Goal: Task Accomplishment & Management: Use online tool/utility

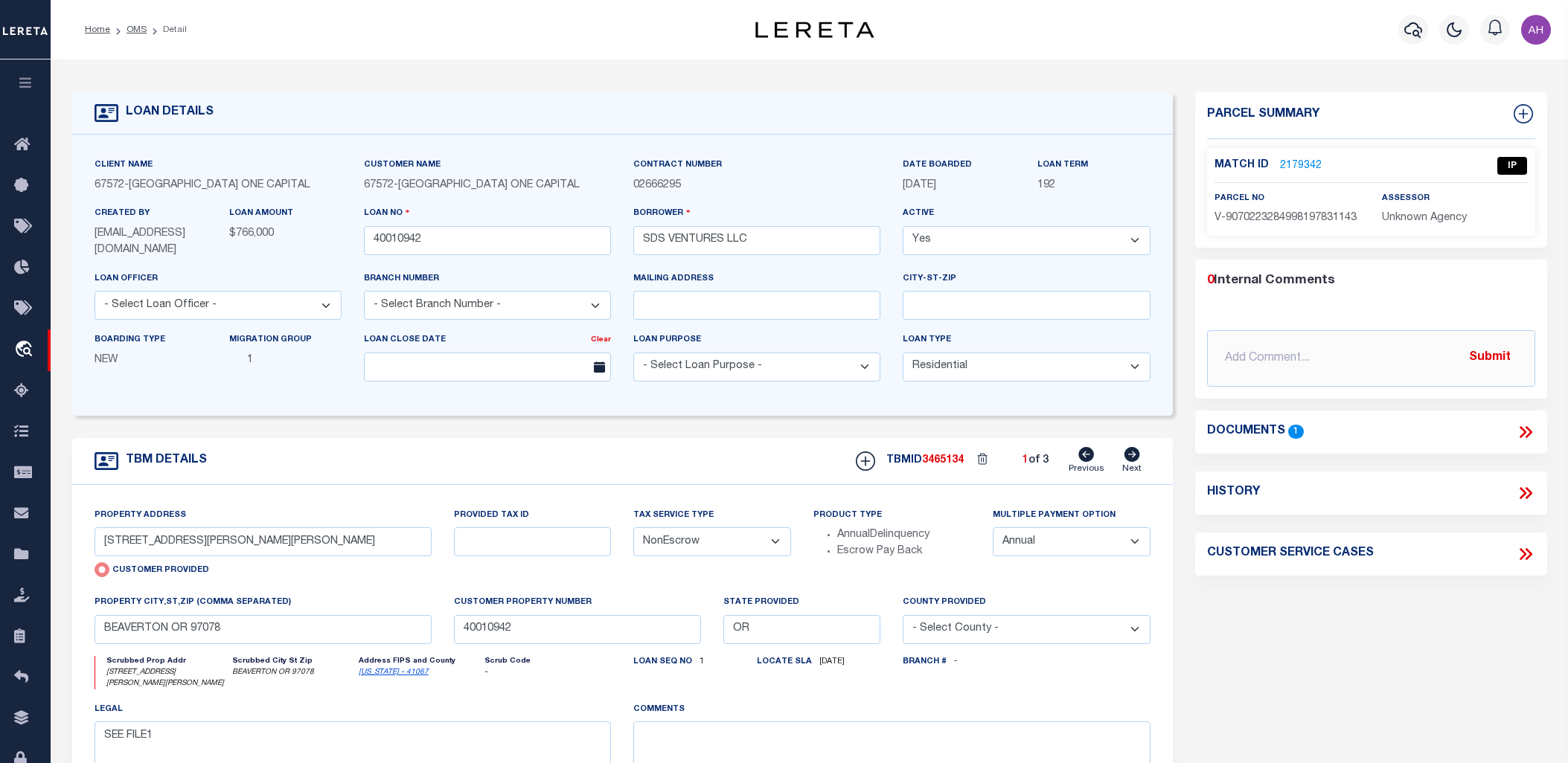
select select "10"
select select "NonEscrow"
select select "1"
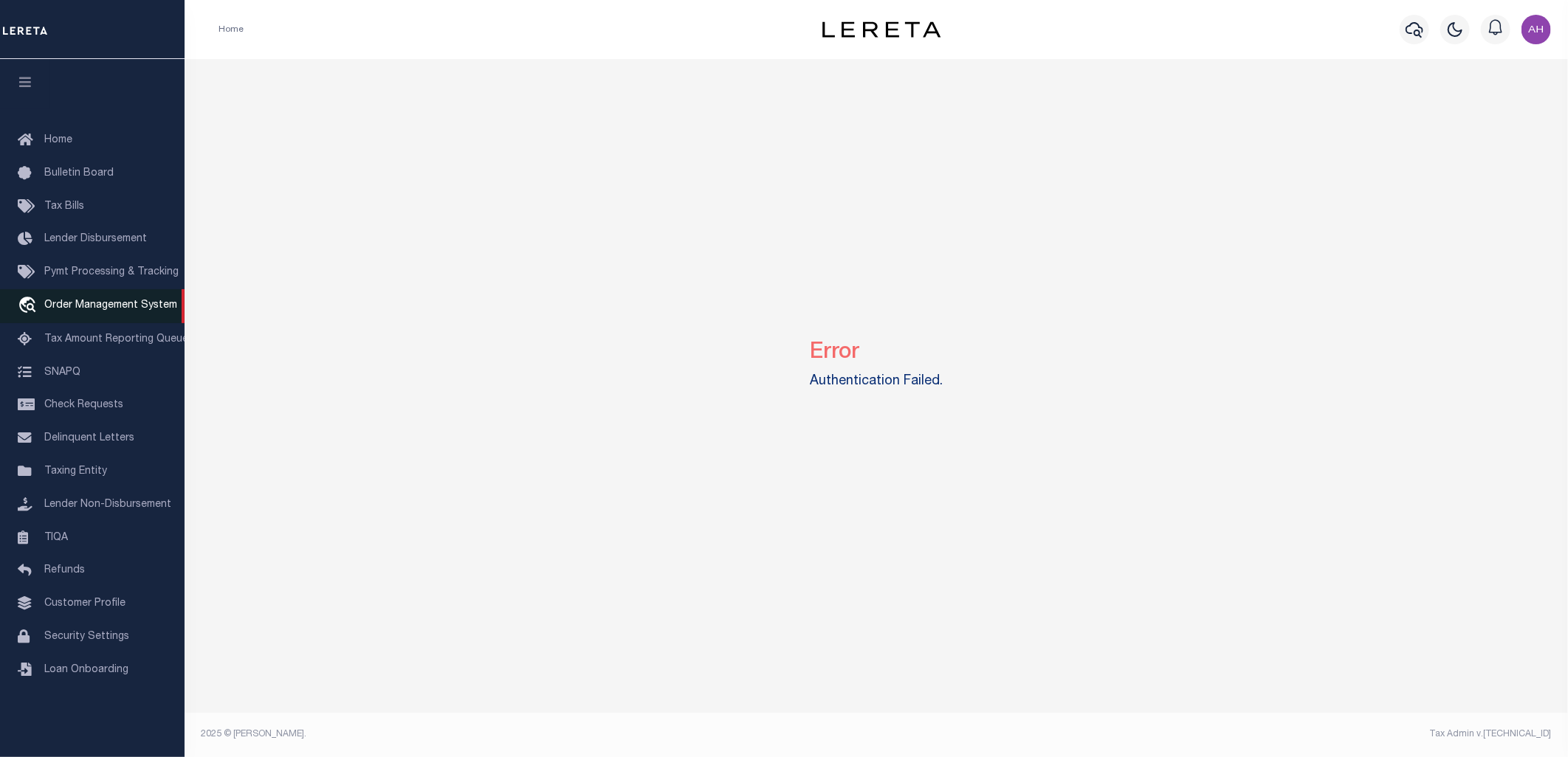
click at [102, 303] on span "Order Management System" at bounding box center [110, 305] width 132 height 10
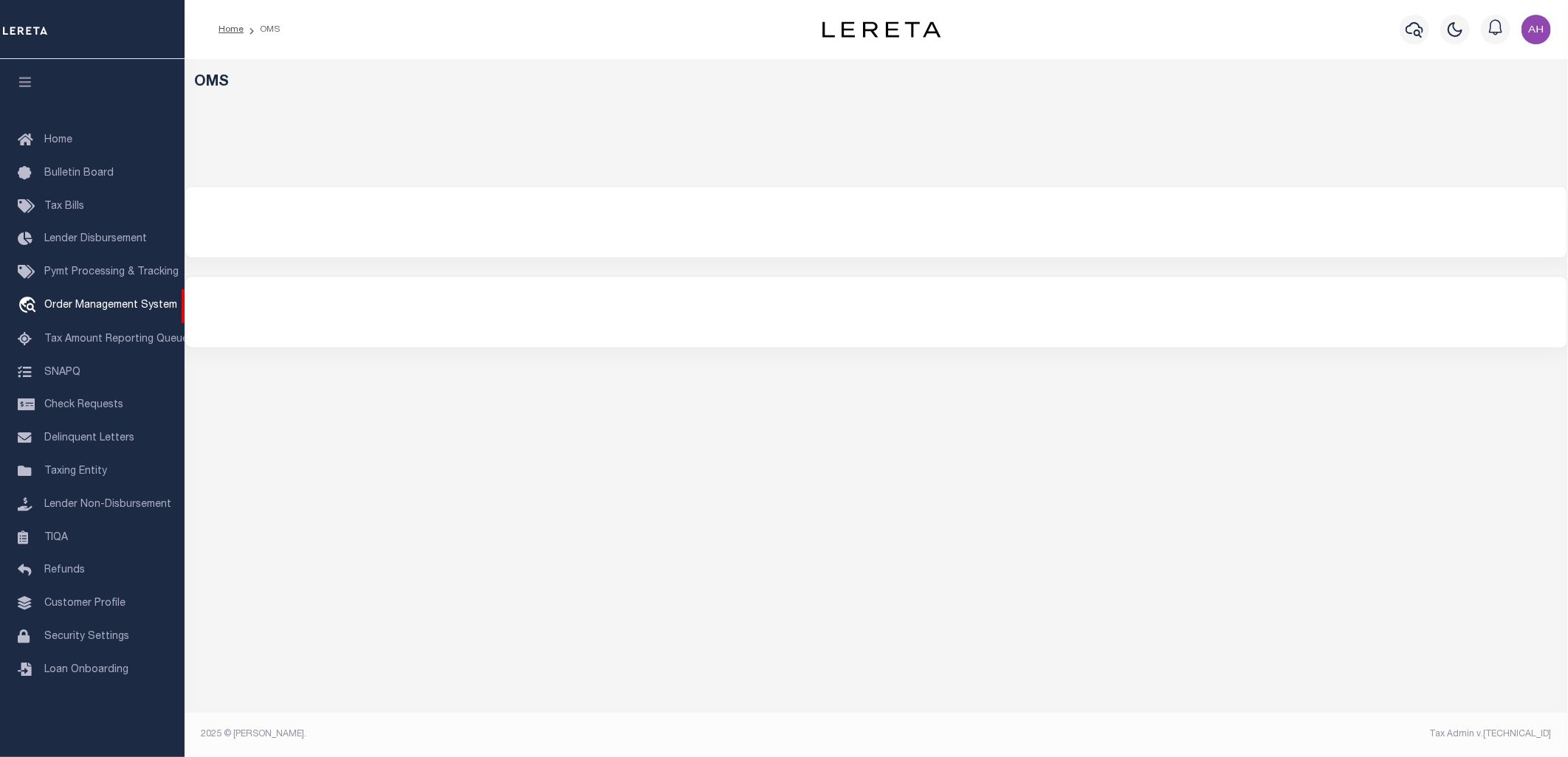
select select "200"
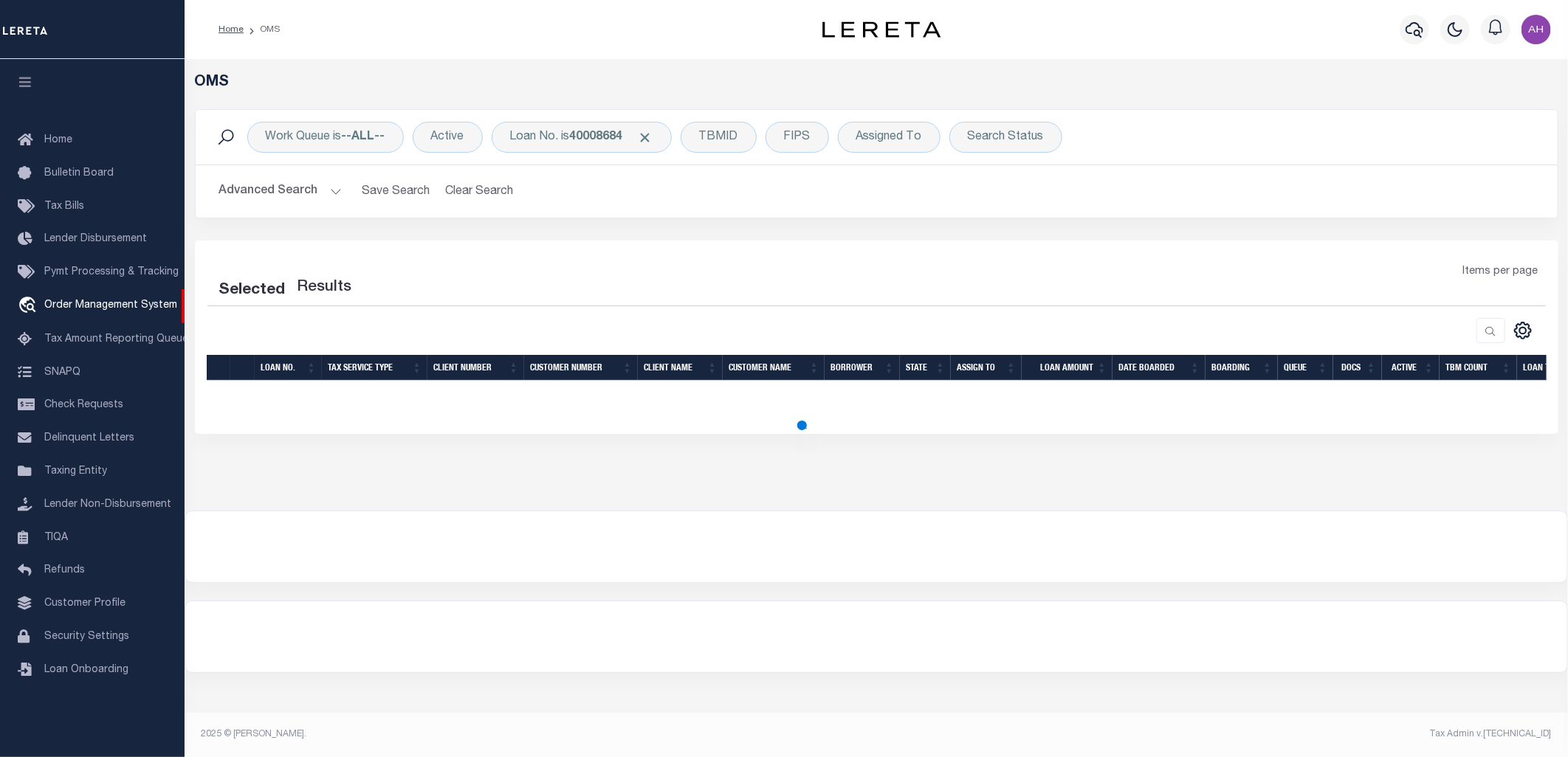
select select "200"
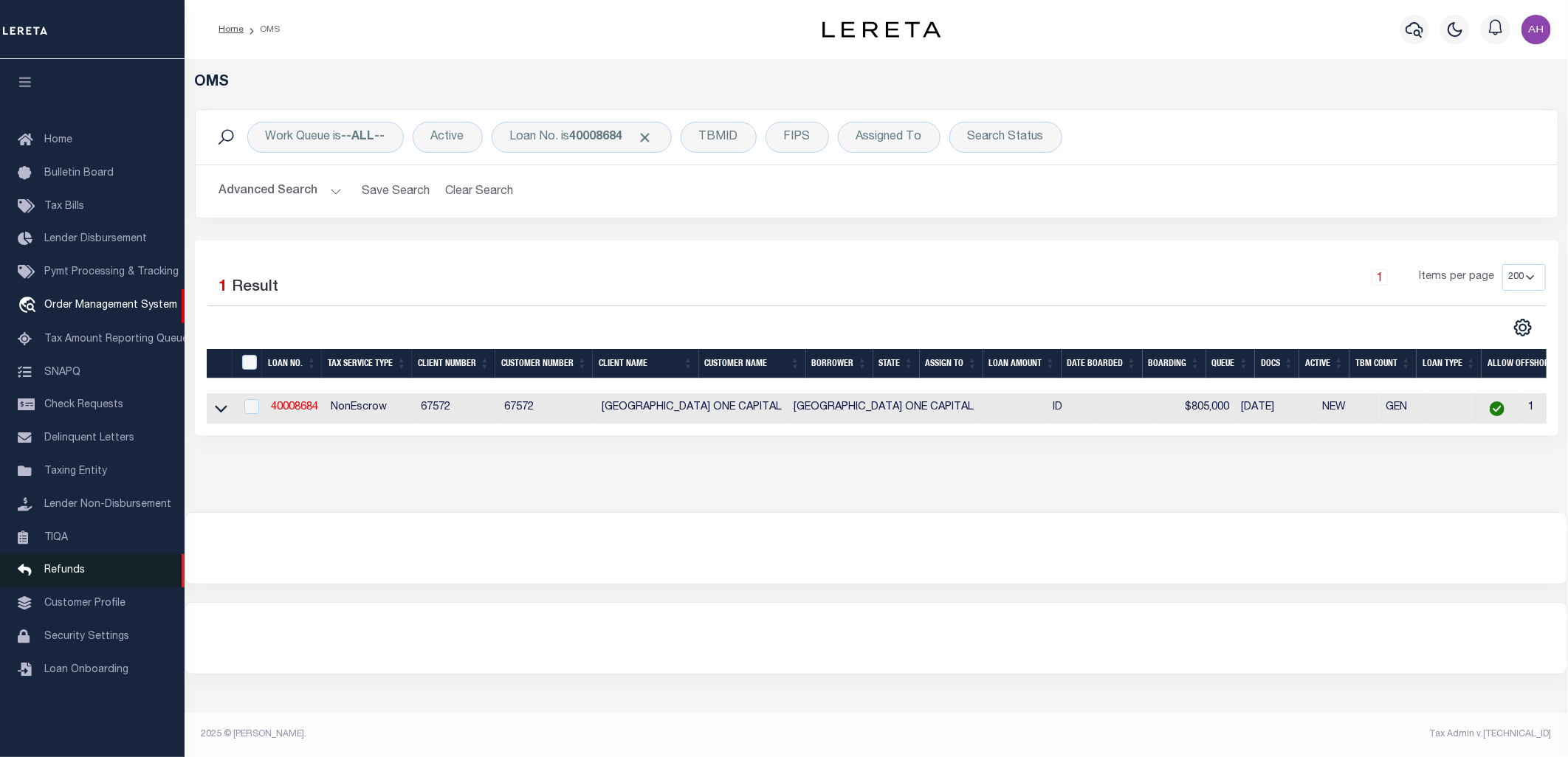
click at [73, 570] on span "Refunds" at bounding box center [64, 570] width 41 height 10
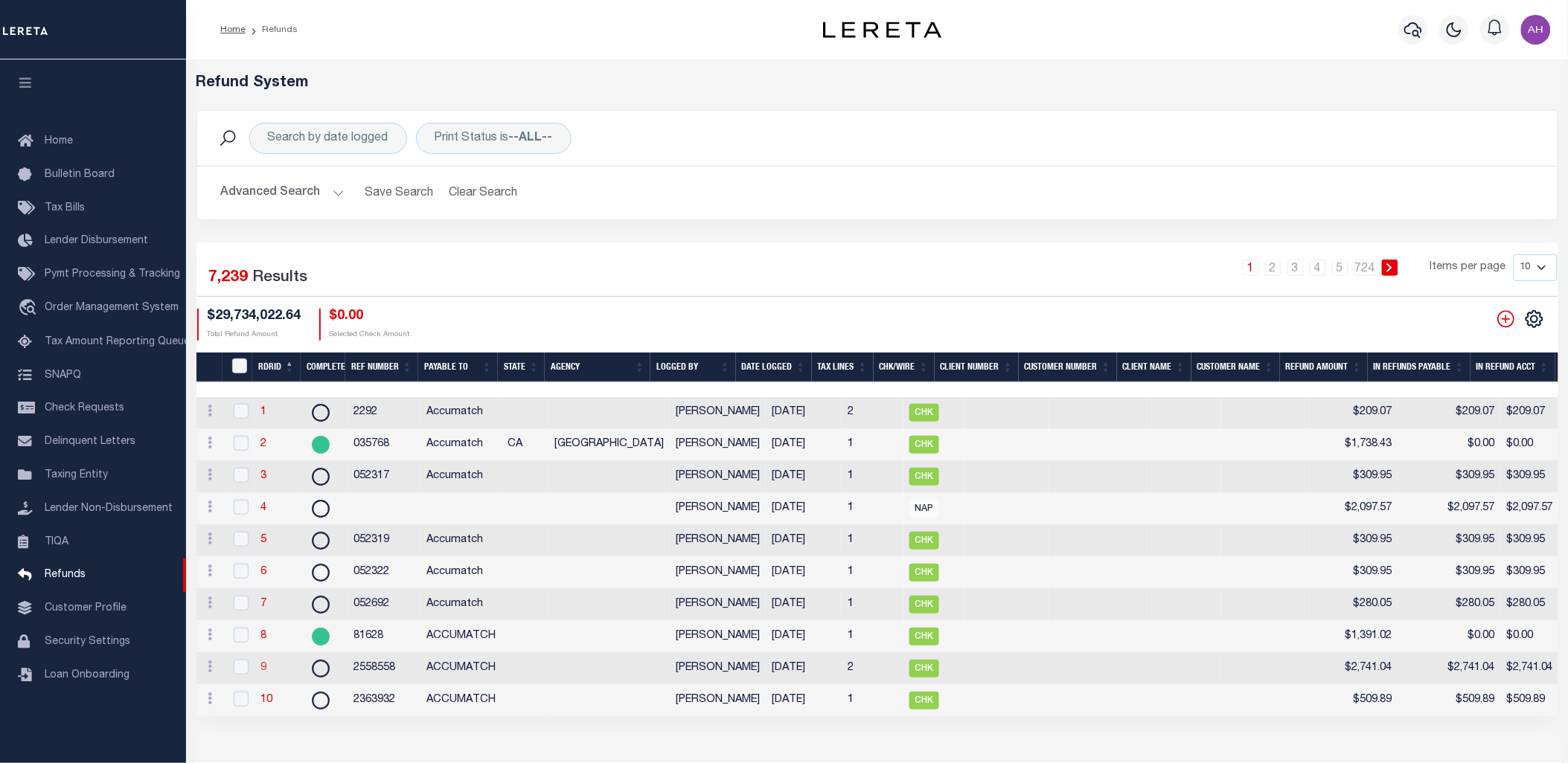
click at [263, 673] on link "9" at bounding box center [263, 667] width 6 height 11
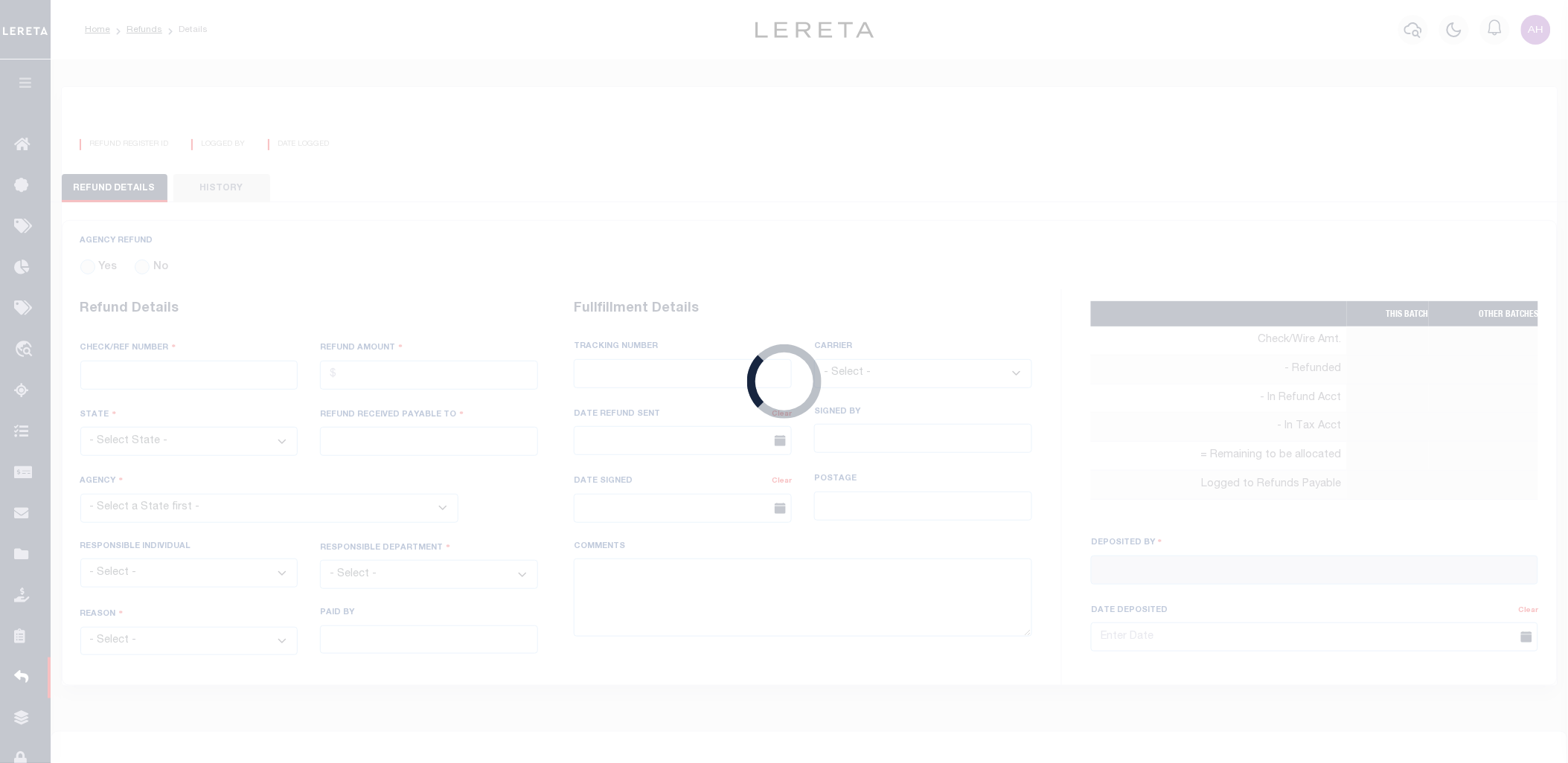
radio input "true"
type input "2558558"
type input "$2,741.04"
type input "ACCUMATCH"
select select "OUT"
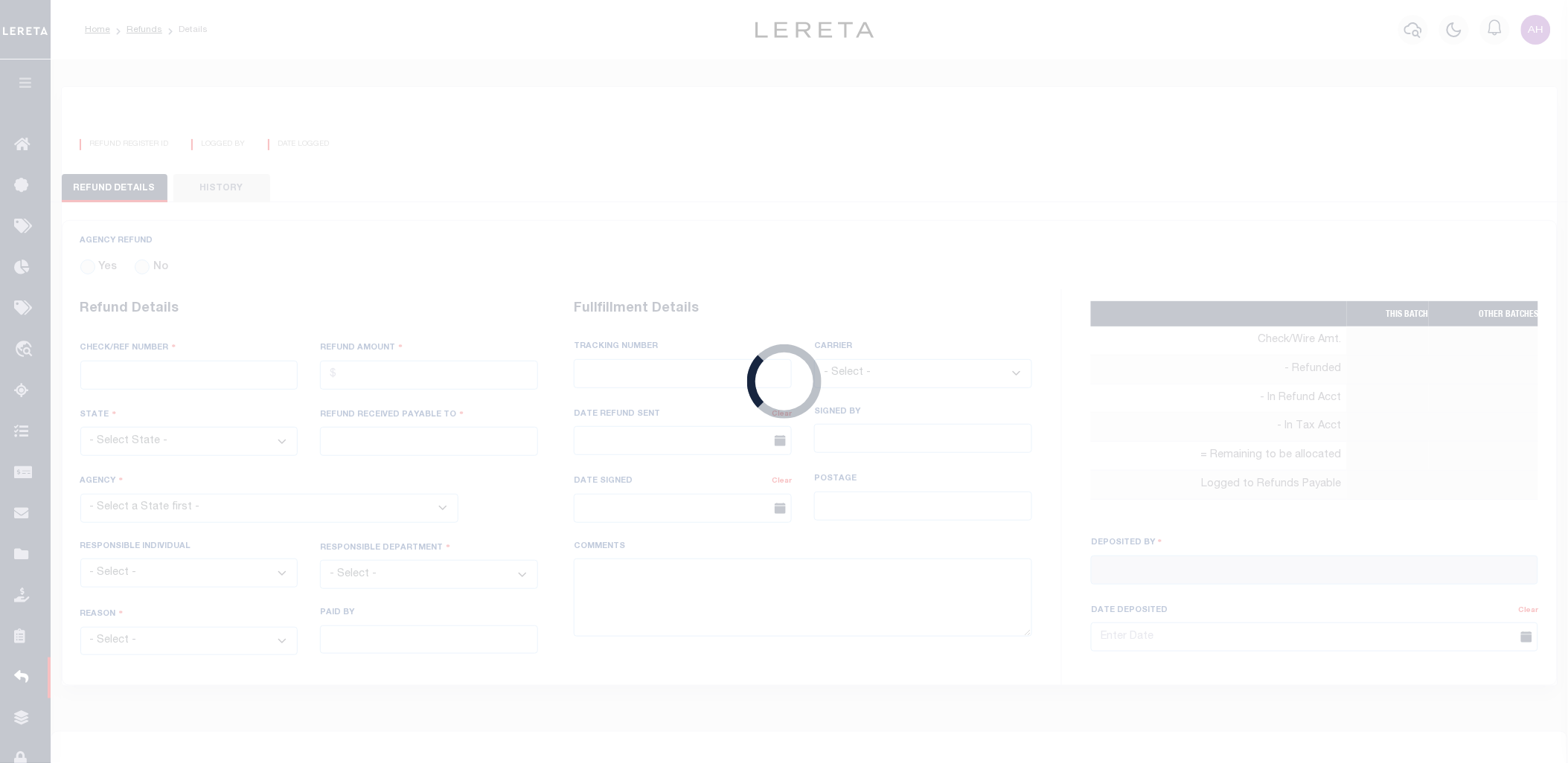
select select "DUP"
type textarea "NOT DEPOSITED YET AS OF 5/10/2018 *** SYSTEM TEST *** Customer has been refunde…"
type input "Mandy Combs"
type input "05/10/2018"
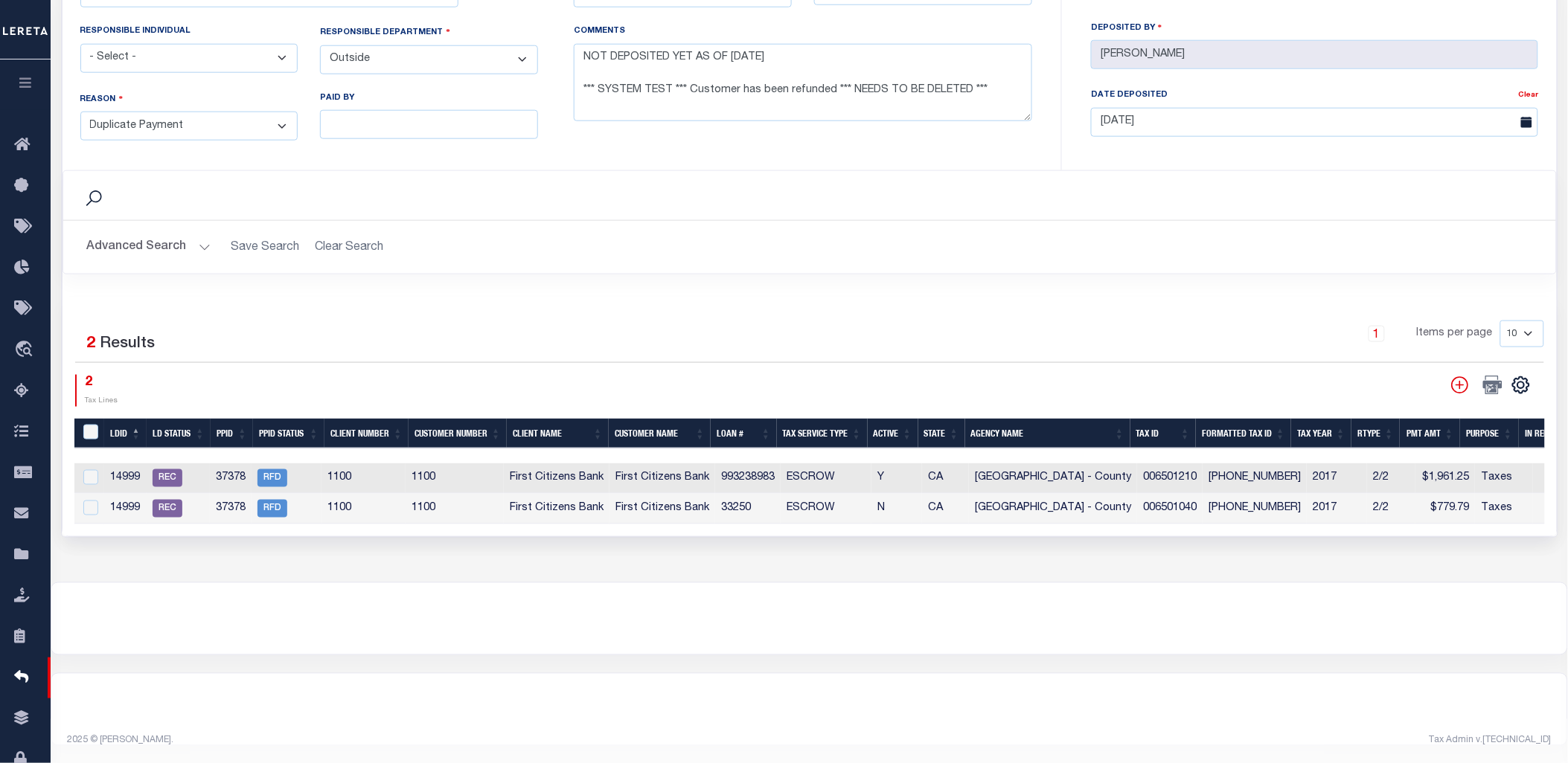
click at [1006, 702] on div at bounding box center [808, 709] width 1515 height 71
click at [84, 481] on input "checkbox" at bounding box center [90, 477] width 14 height 14
checkbox input "true"
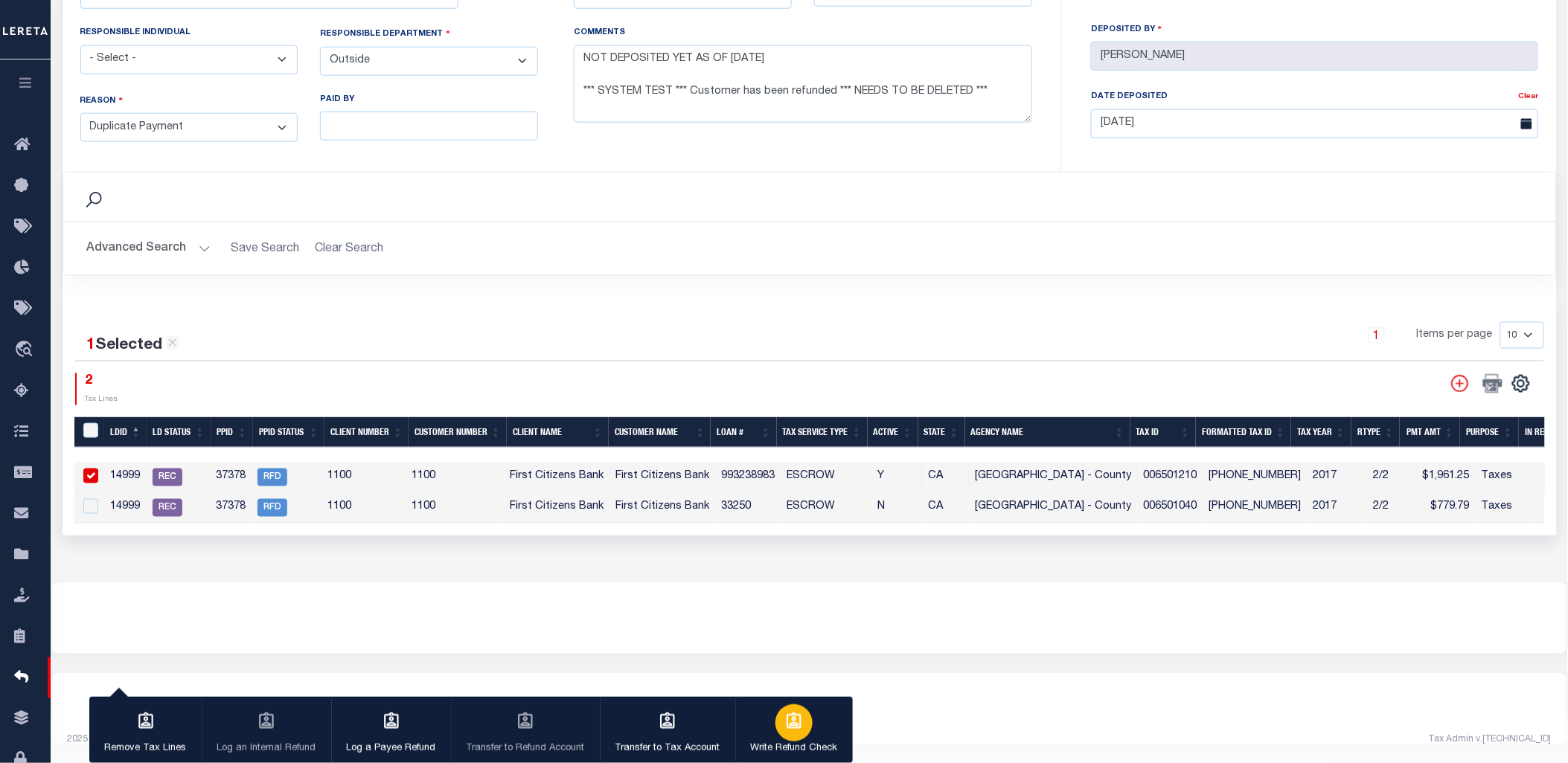
click at [785, 724] on icon "button" at bounding box center [794, 722] width 19 height 19
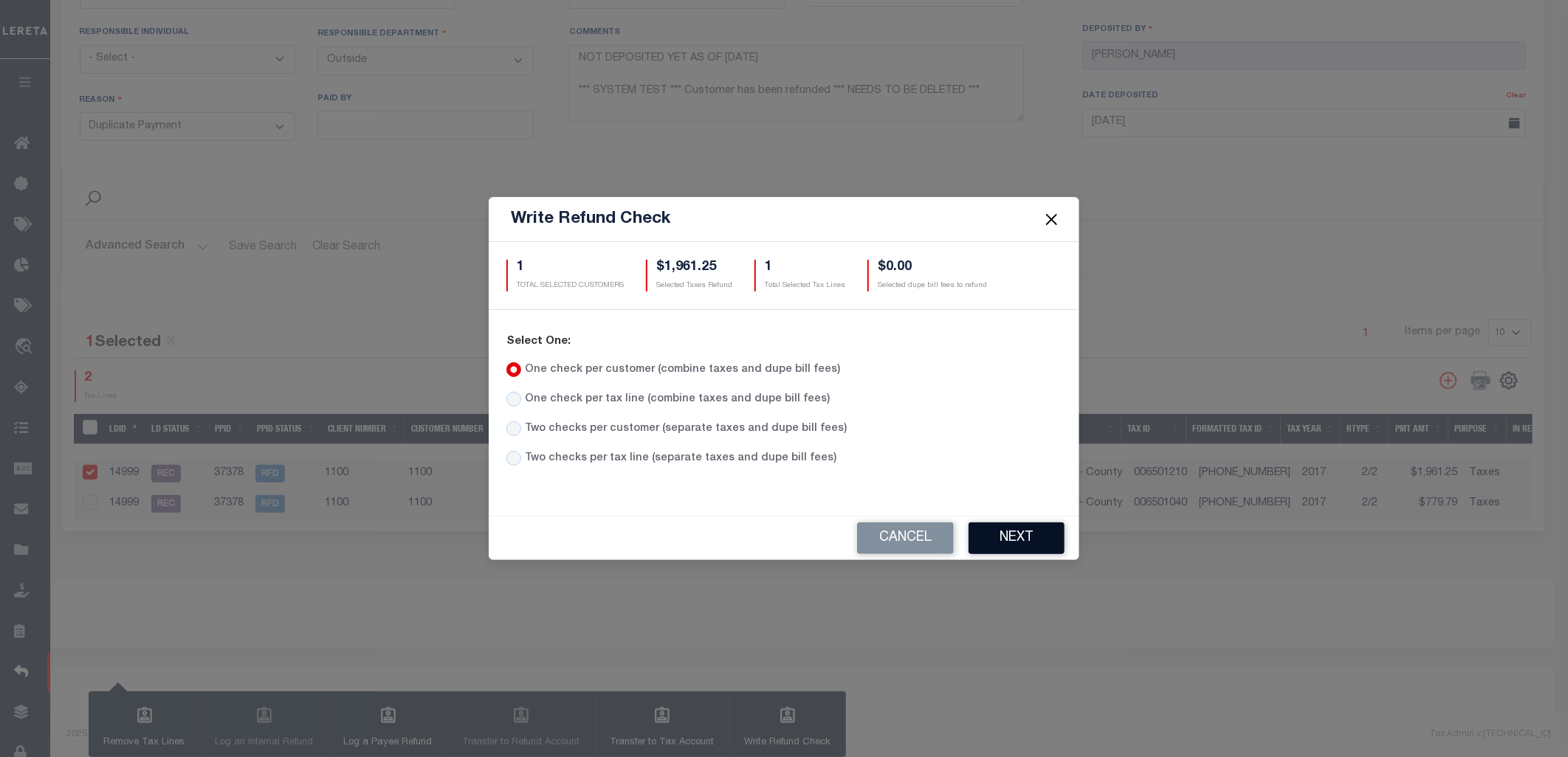
click at [1006, 539] on button "Next" at bounding box center [1016, 538] width 96 height 31
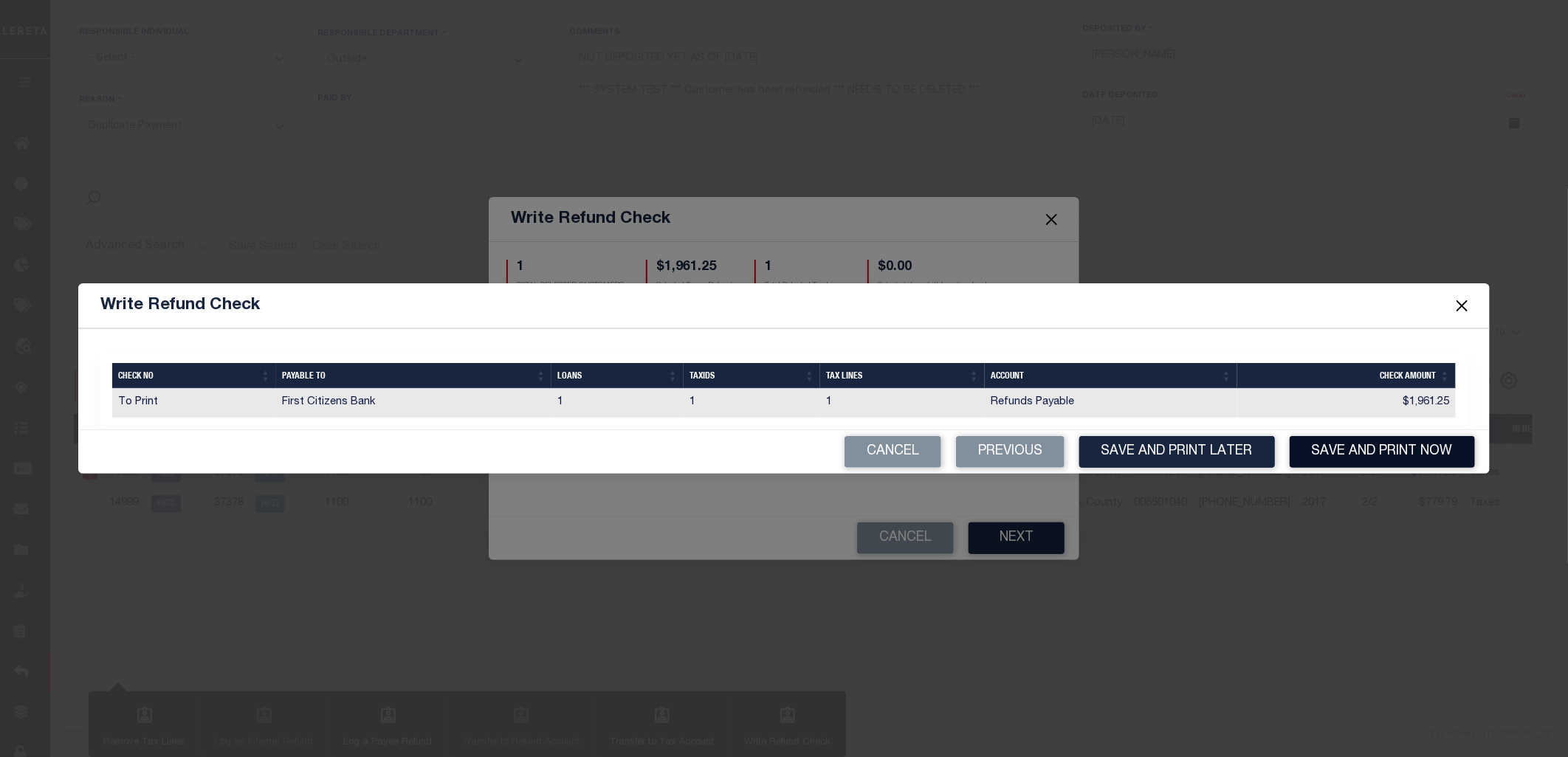
click at [1326, 464] on button "Save and Print Now" at bounding box center [1382, 451] width 185 height 31
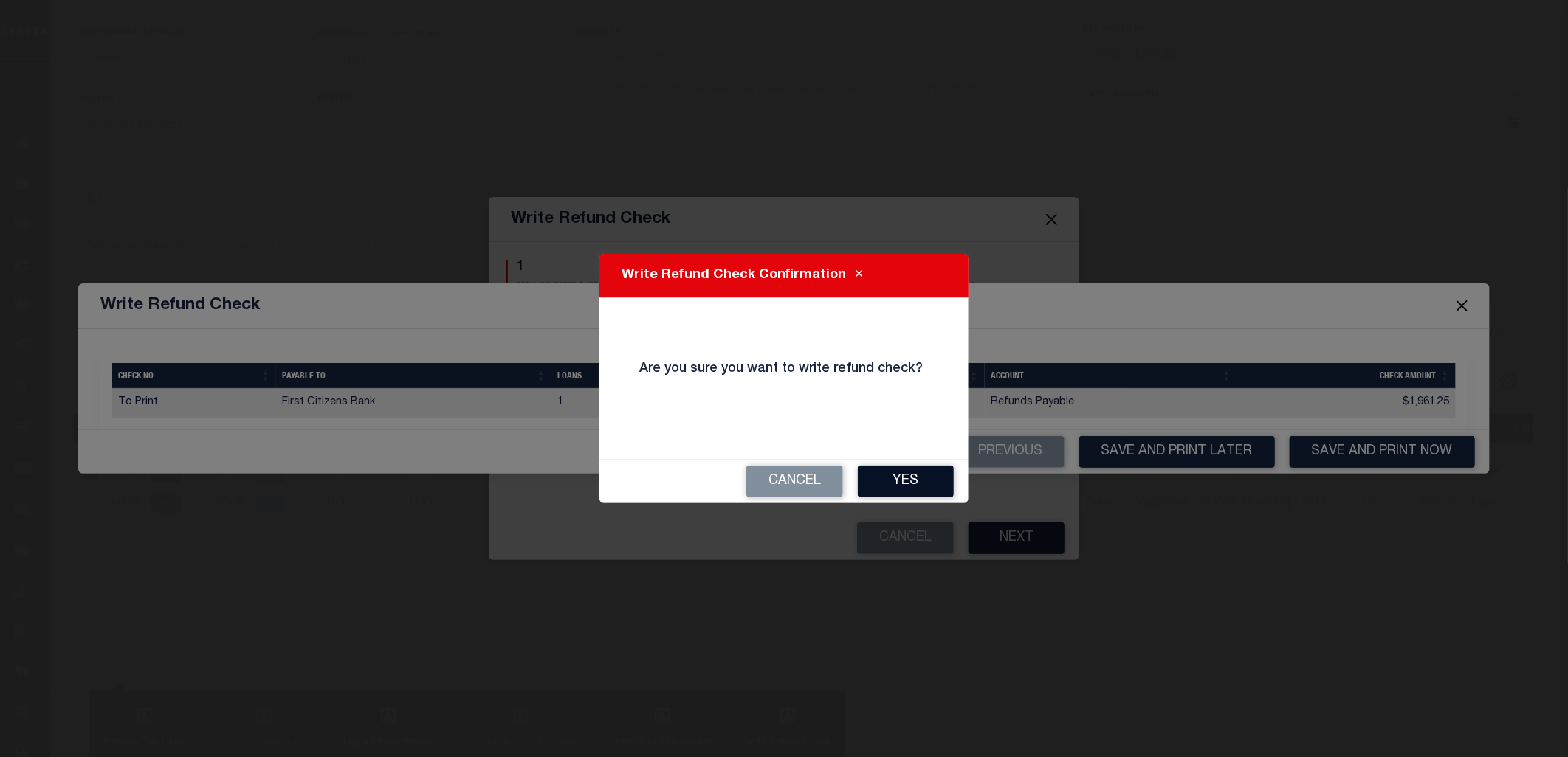
click at [906, 483] on button "Yes" at bounding box center [905, 481] width 96 height 31
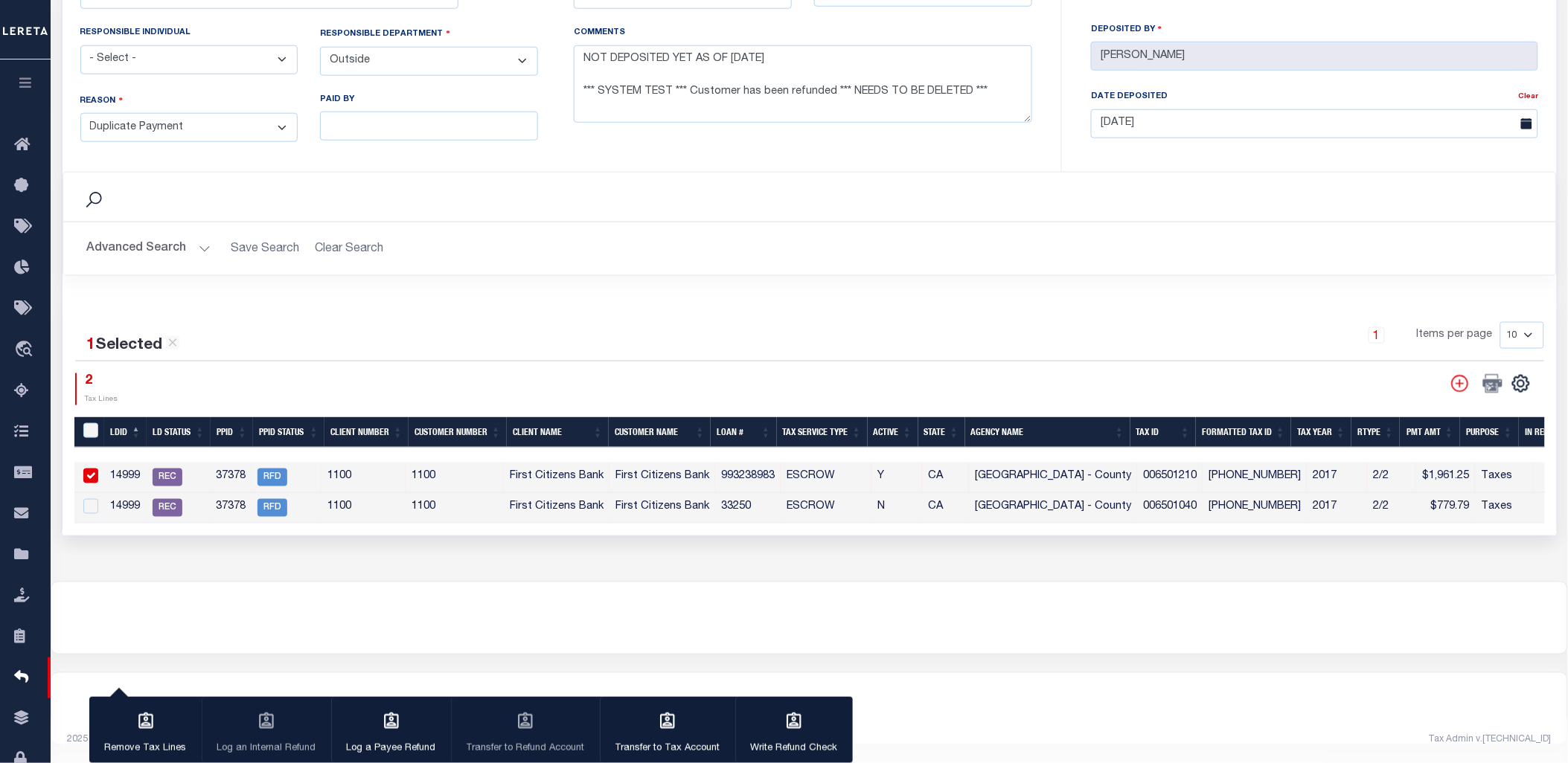
type input "$2,741.04"
type textarea "NOT DEPOSITED YET AS OF 5/10/2018 *** SYSTEM TEST *** Customer has been refunde…"
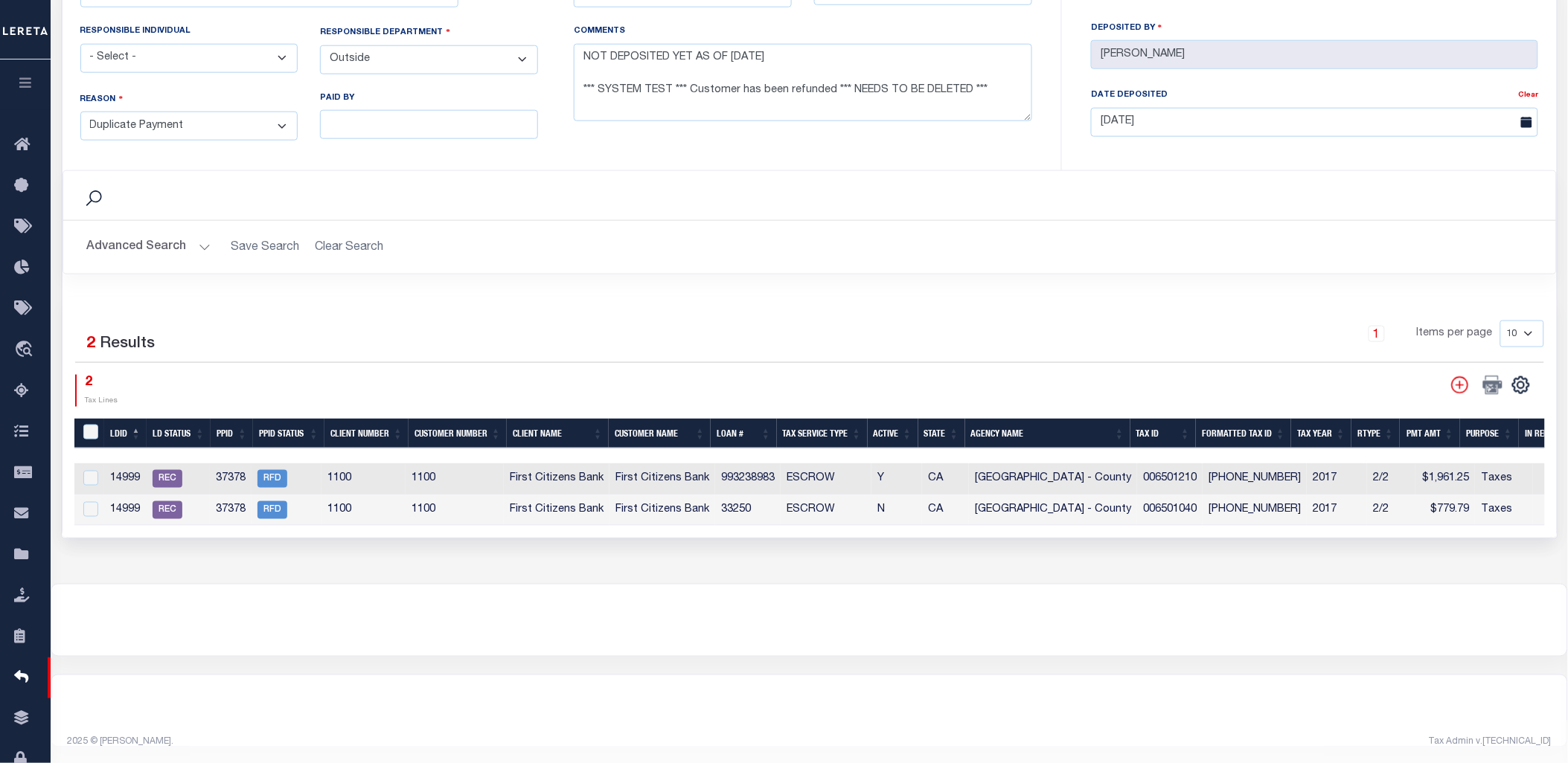
click at [93, 476] on input "checkbox" at bounding box center [90, 477] width 14 height 14
checkbox input "true"
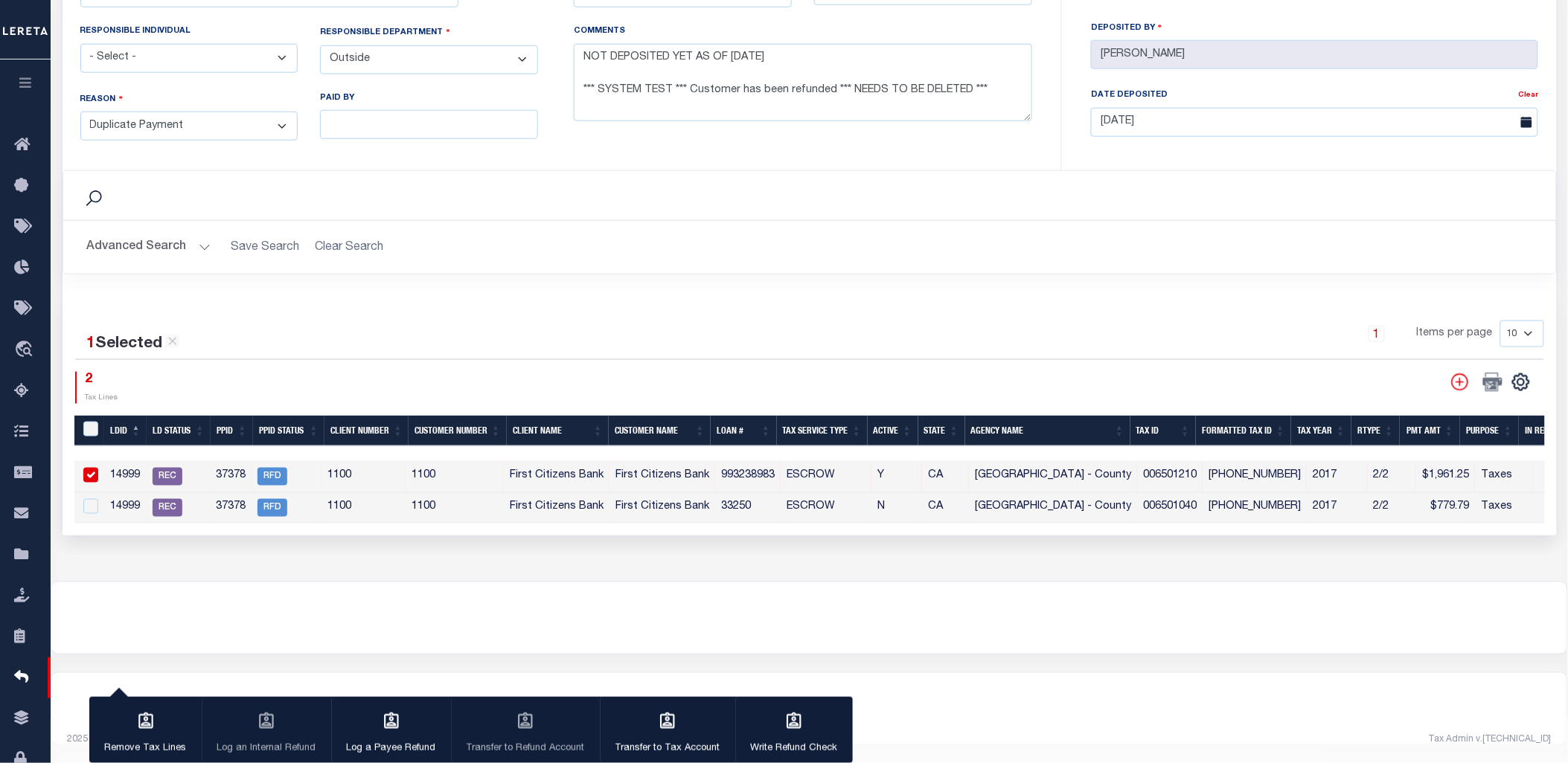
click at [89, 495] on td at bounding box center [89, 509] width 31 height 31
checkbox input "true"
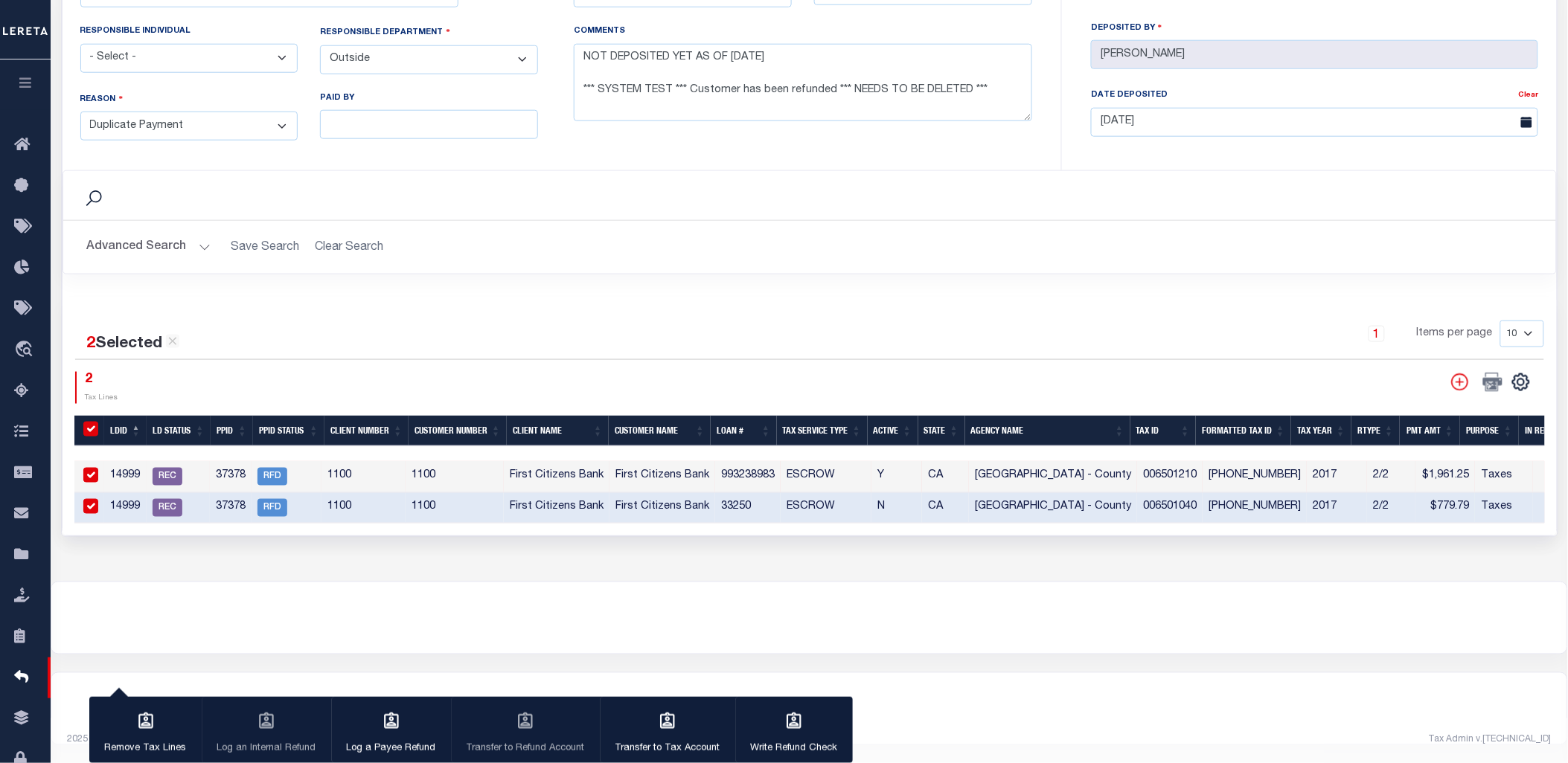
click at [94, 470] on input "checkbox" at bounding box center [90, 474] width 14 height 14
checkbox input "false"
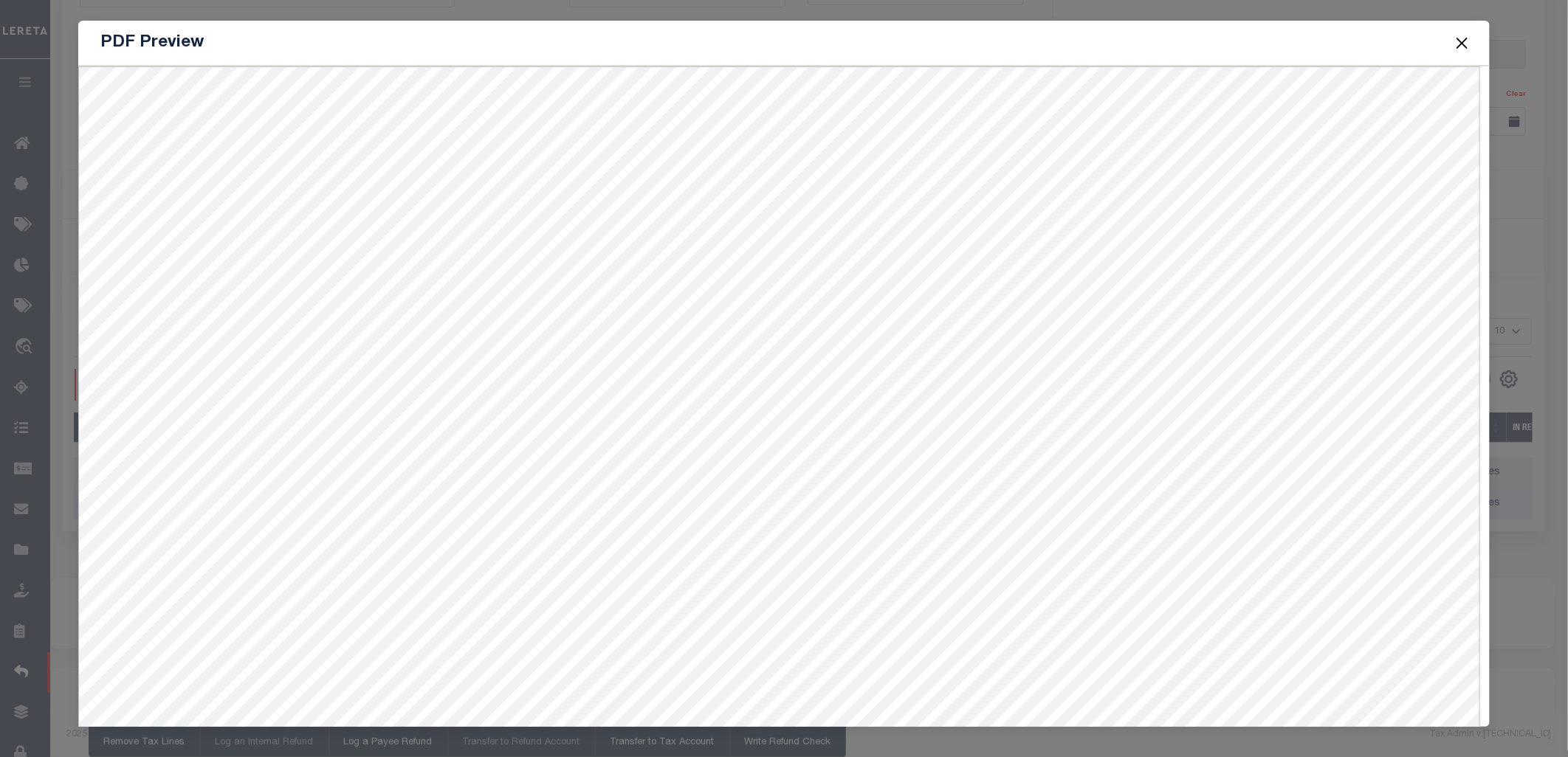
click at [1459, 33] on button "Close" at bounding box center [1462, 43] width 19 height 19
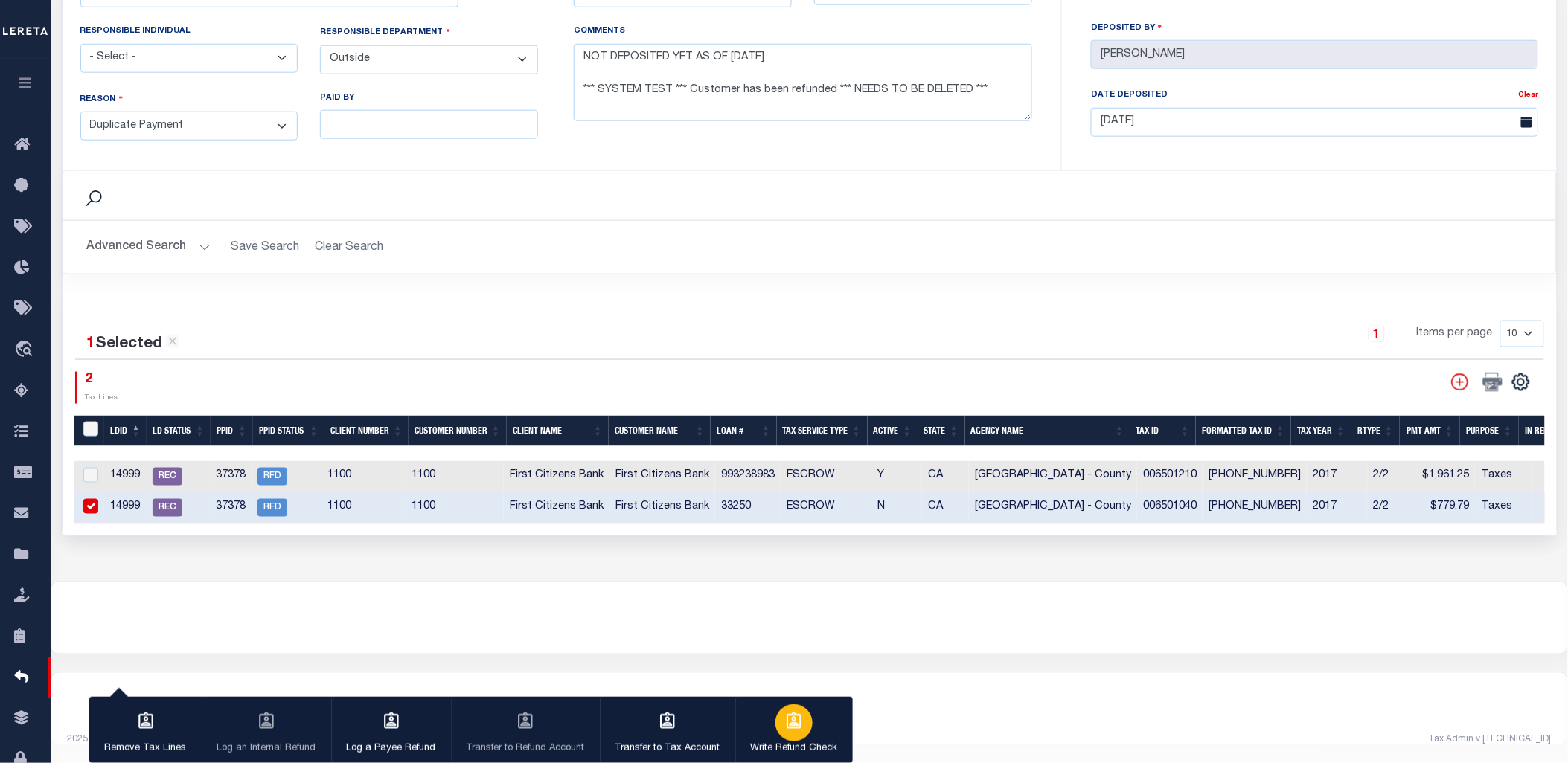
click at [776, 727] on div "button" at bounding box center [793, 723] width 37 height 37
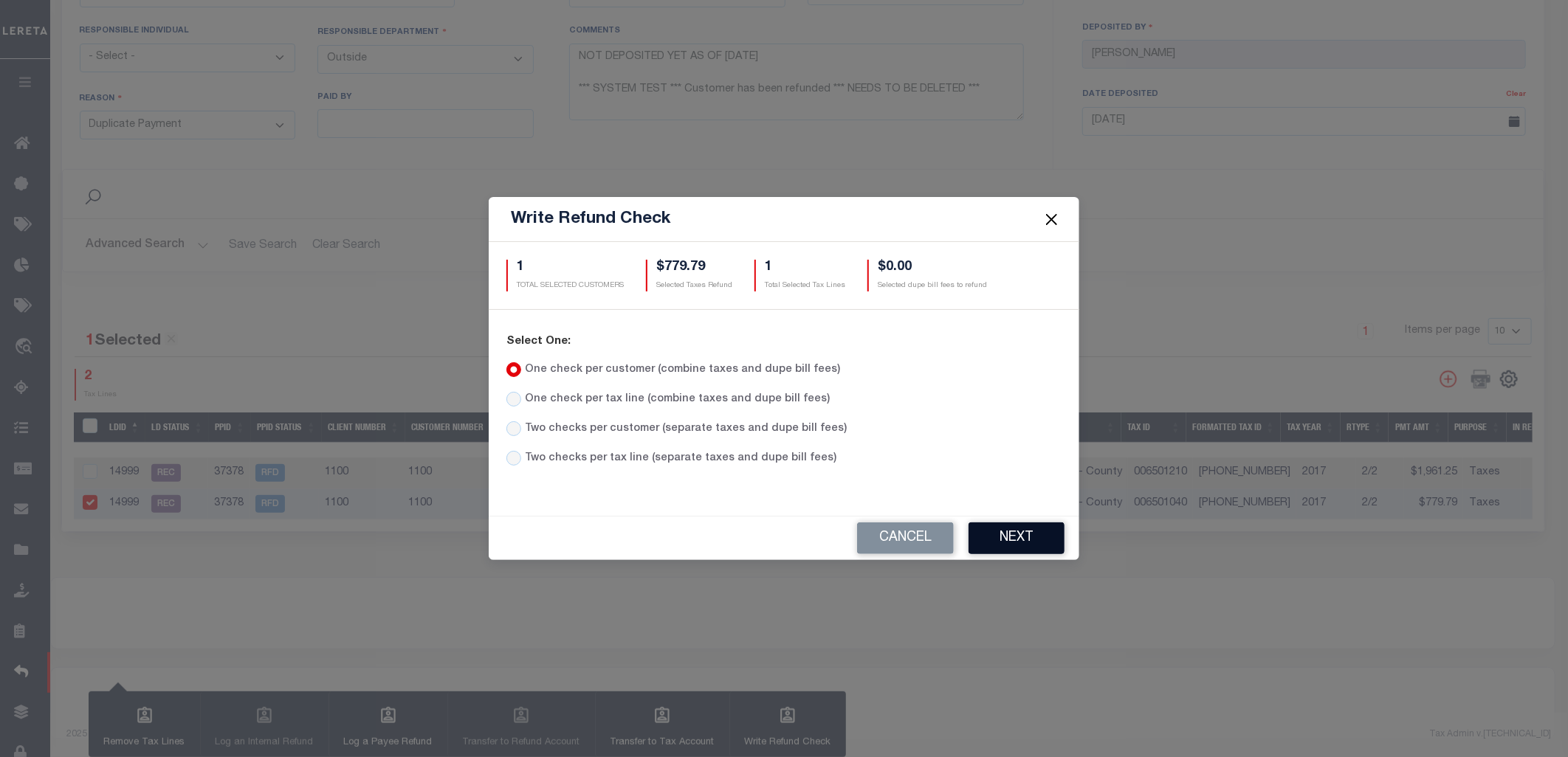
click at [1045, 534] on button "Next" at bounding box center [1016, 538] width 96 height 31
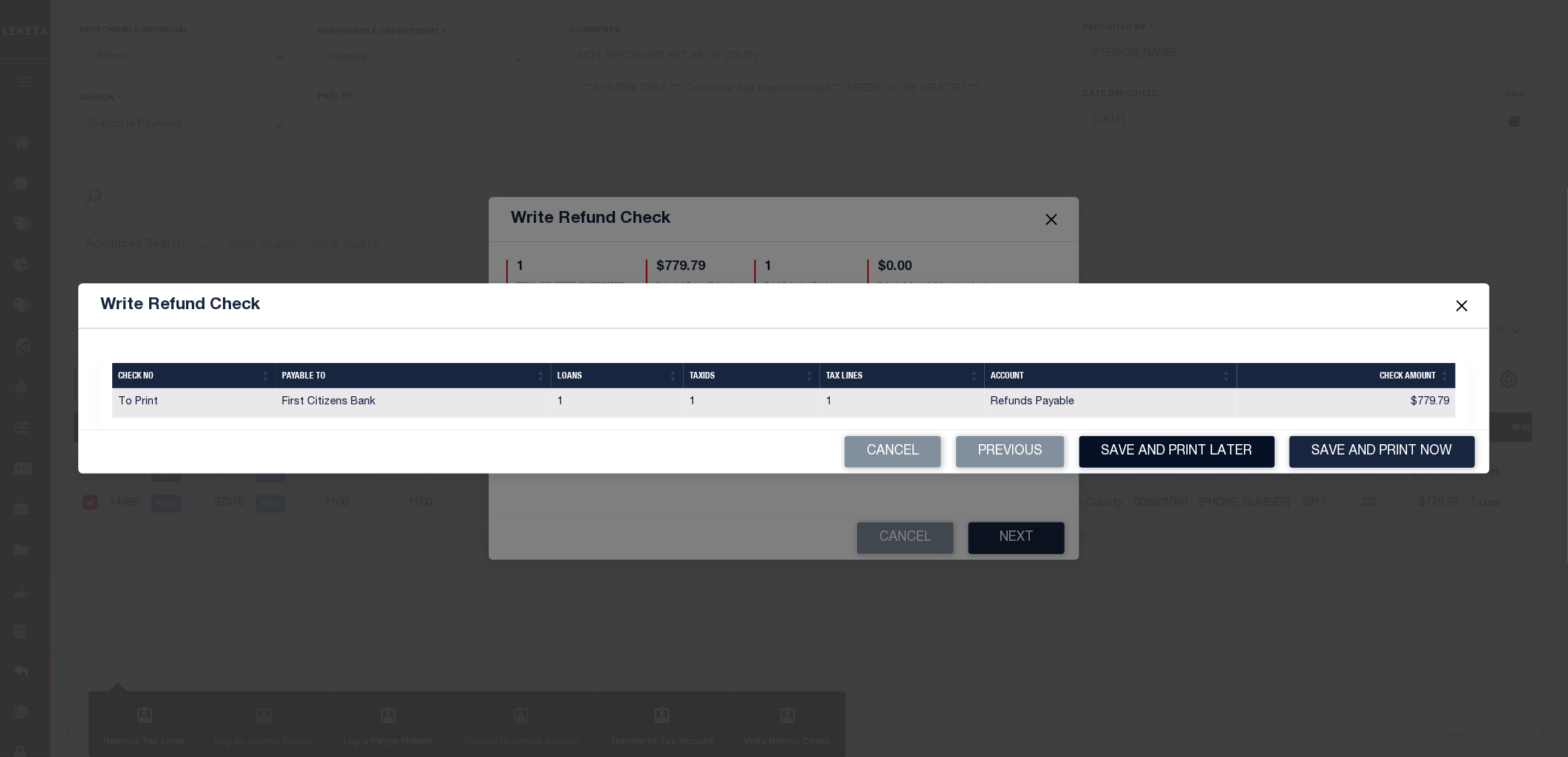
click at [1181, 461] on button "Save and Print Later" at bounding box center [1176, 451] width 195 height 31
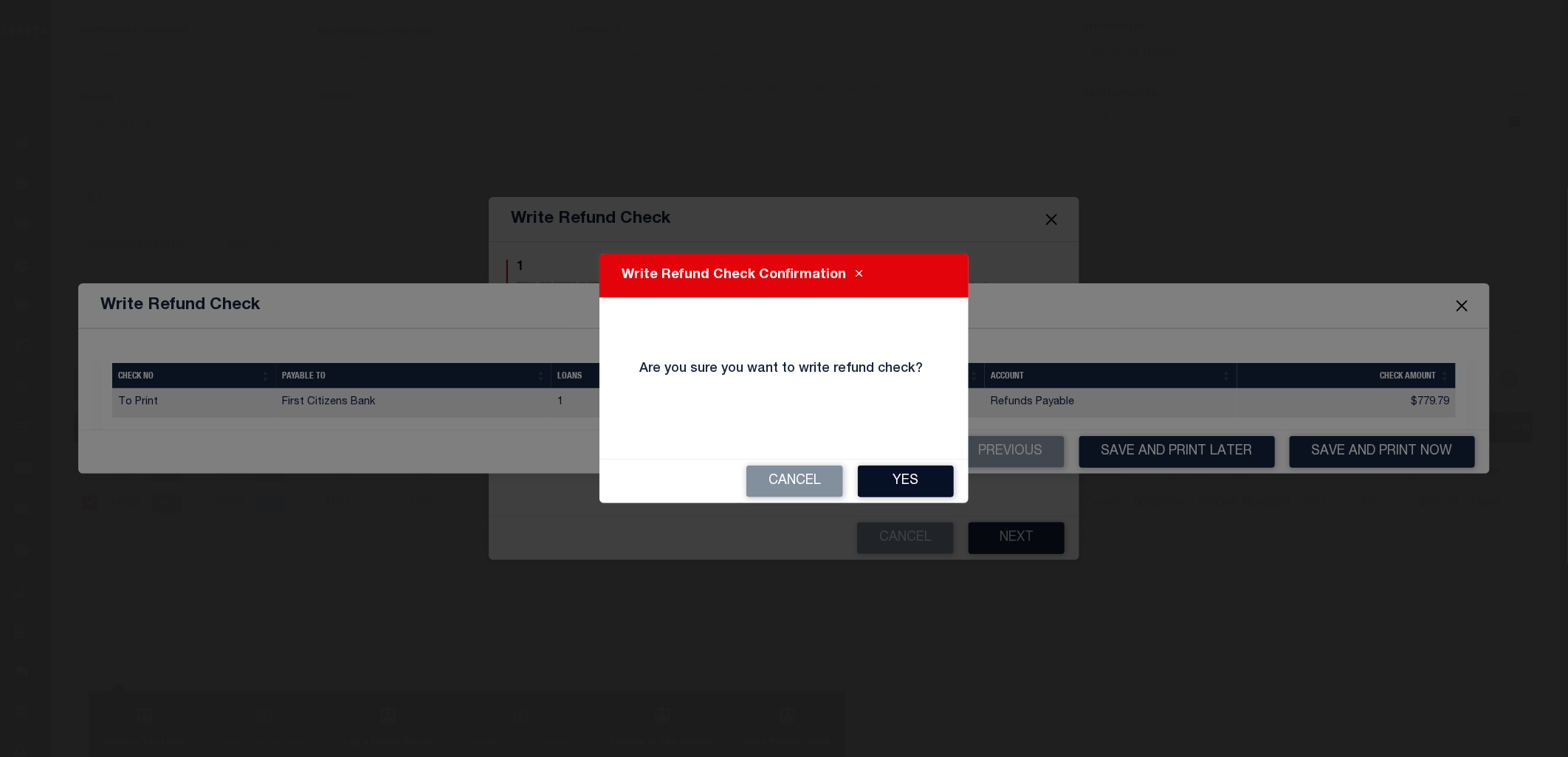
click at [902, 483] on button "Yes" at bounding box center [905, 481] width 96 height 31
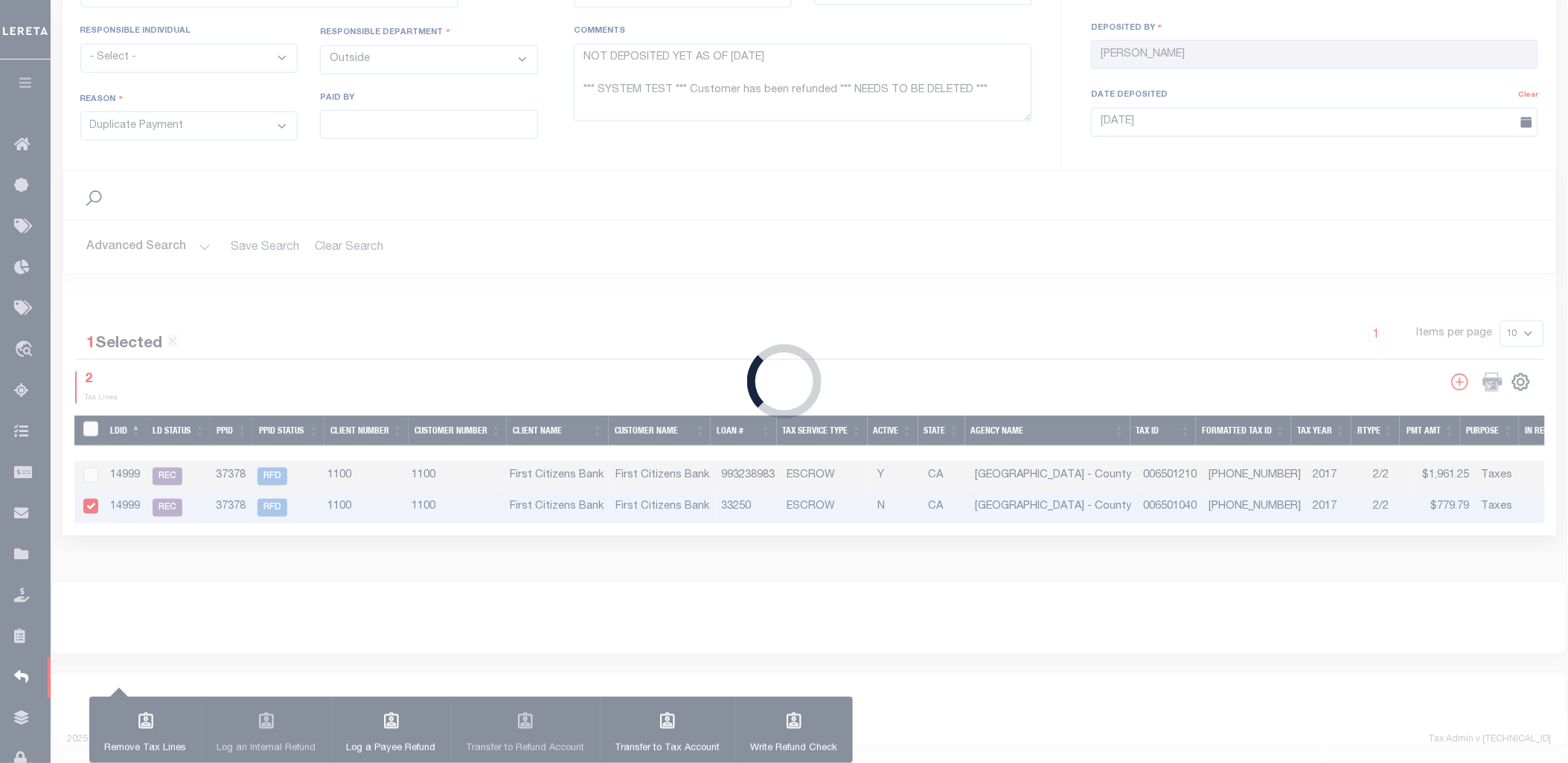
type input "$2,741.04"
type textarea "NOT DEPOSITED YET AS OF 5/10/2018 *** SYSTEM TEST *** Customer has been refunde…"
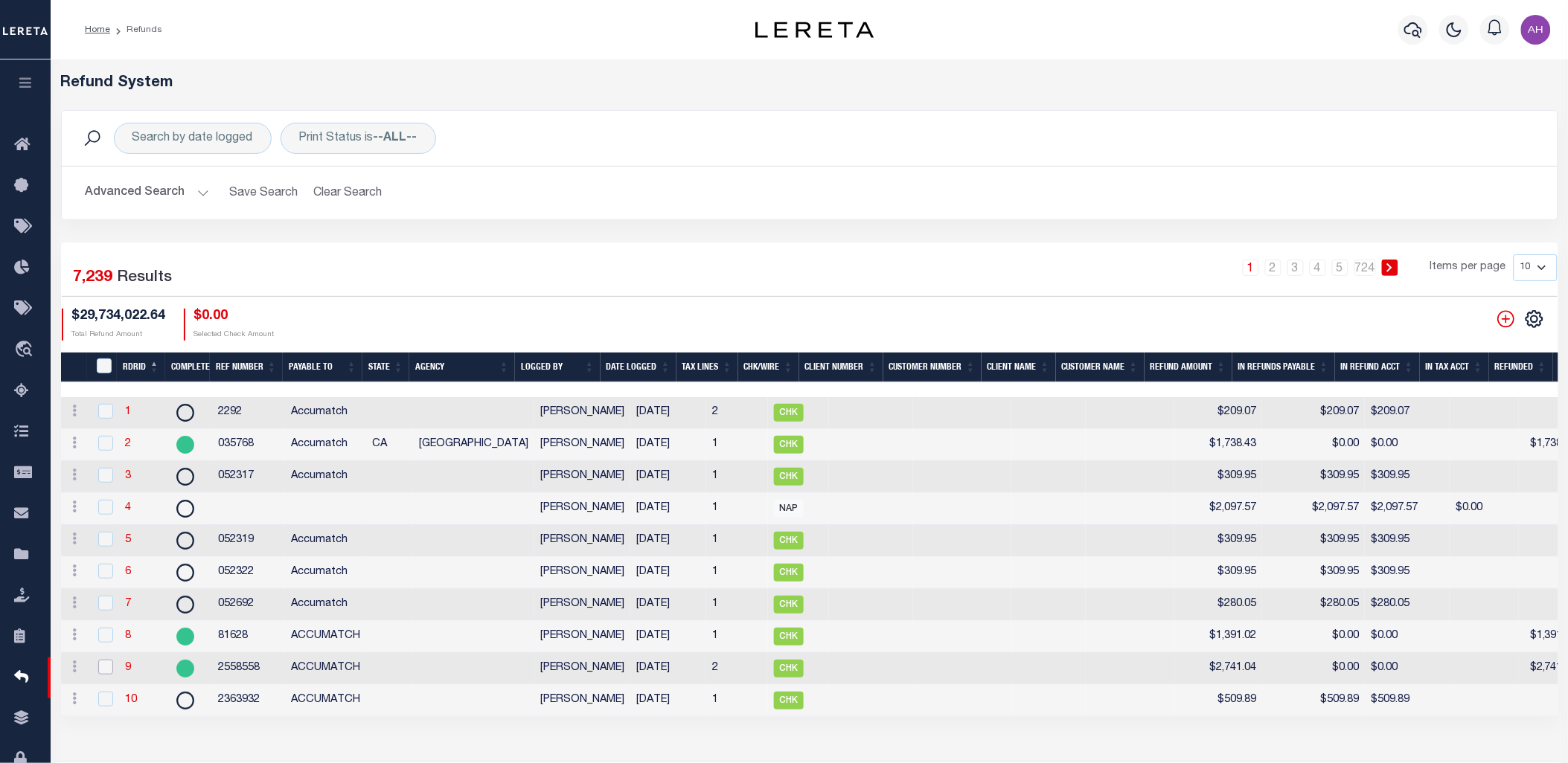
click at [109, 672] on input "checkbox" at bounding box center [105, 666] width 14 height 14
checkbox input "true"
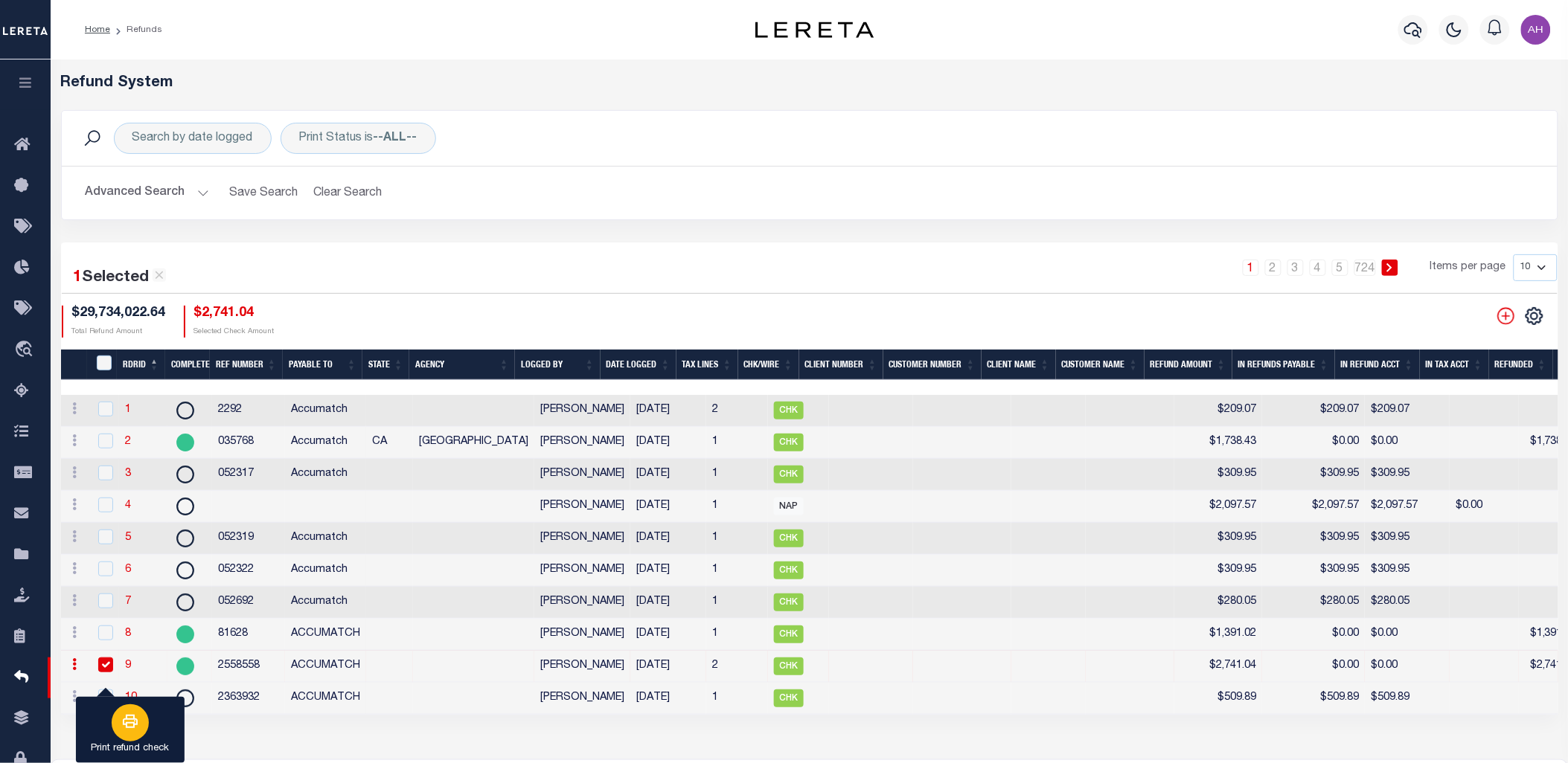
click at [117, 727] on div "button" at bounding box center [130, 723] width 37 height 37
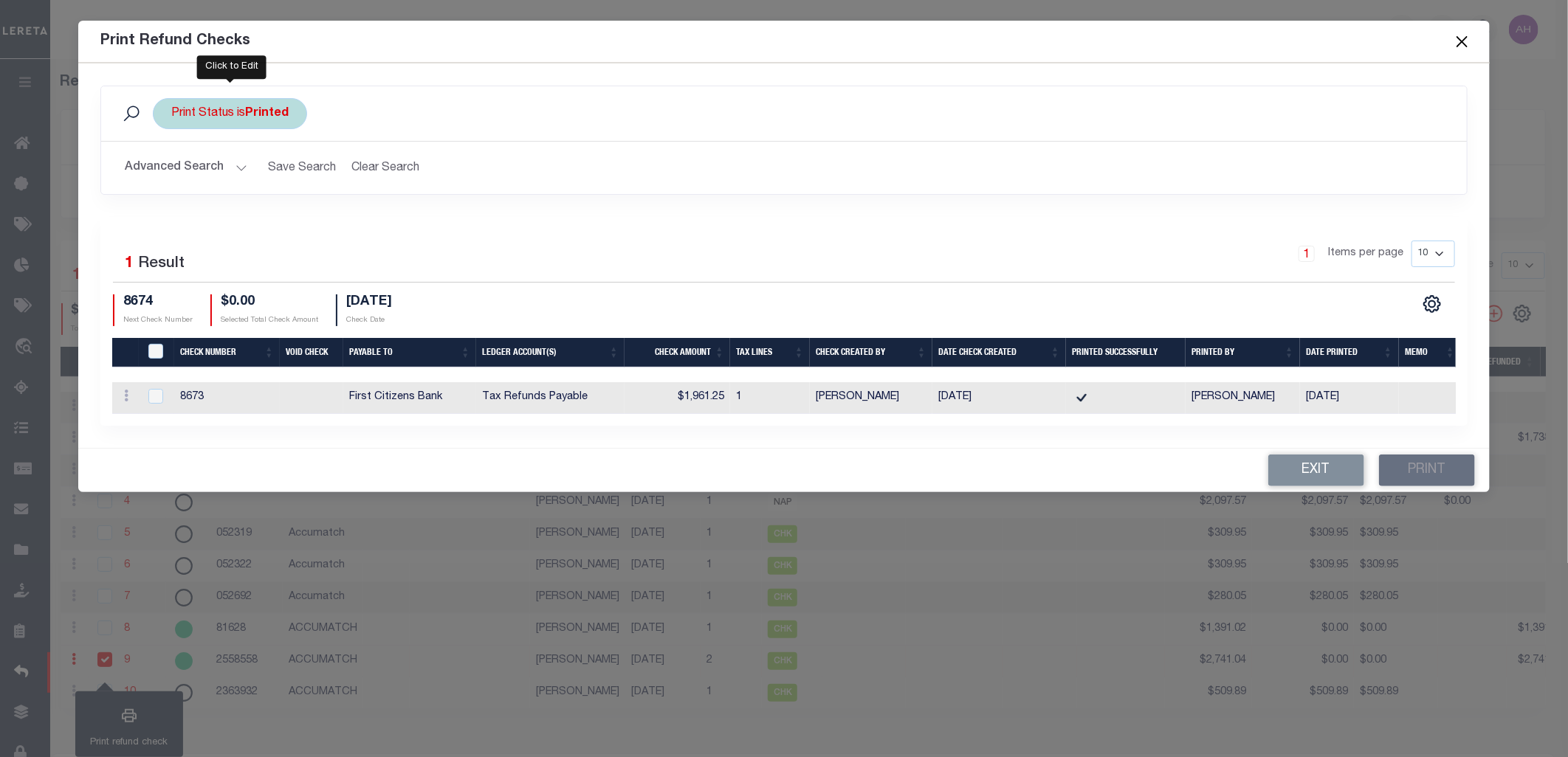
click at [205, 113] on div "Print Status is Printed" at bounding box center [230, 113] width 154 height 31
click at [246, 182] on select "Printed Not Printed" at bounding box center [281, 186] width 217 height 28
select select "false"
click at [172, 172] on select "Printed Not Printed" at bounding box center [281, 186] width 217 height 28
click at [376, 225] on input "Apply" at bounding box center [368, 218] width 44 height 25
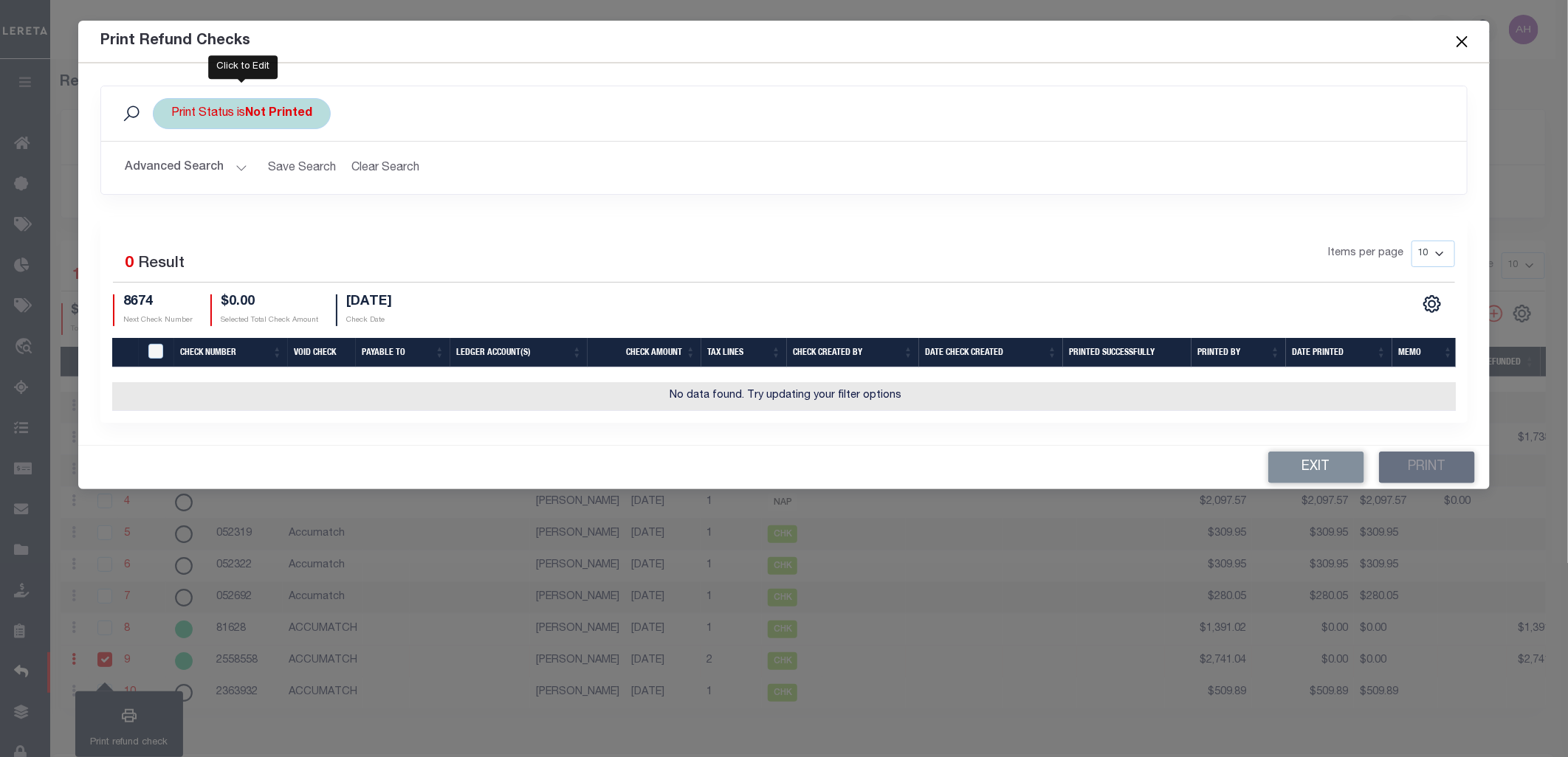
click at [277, 119] on b "Not Printed" at bounding box center [278, 113] width 68 height 11
click at [295, 179] on select "Printed Not Printed" at bounding box center [281, 186] width 217 height 28
select select "true"
click at [172, 172] on select "Printed Not Printed" at bounding box center [281, 186] width 217 height 28
click at [374, 219] on input "Apply" at bounding box center [368, 218] width 44 height 25
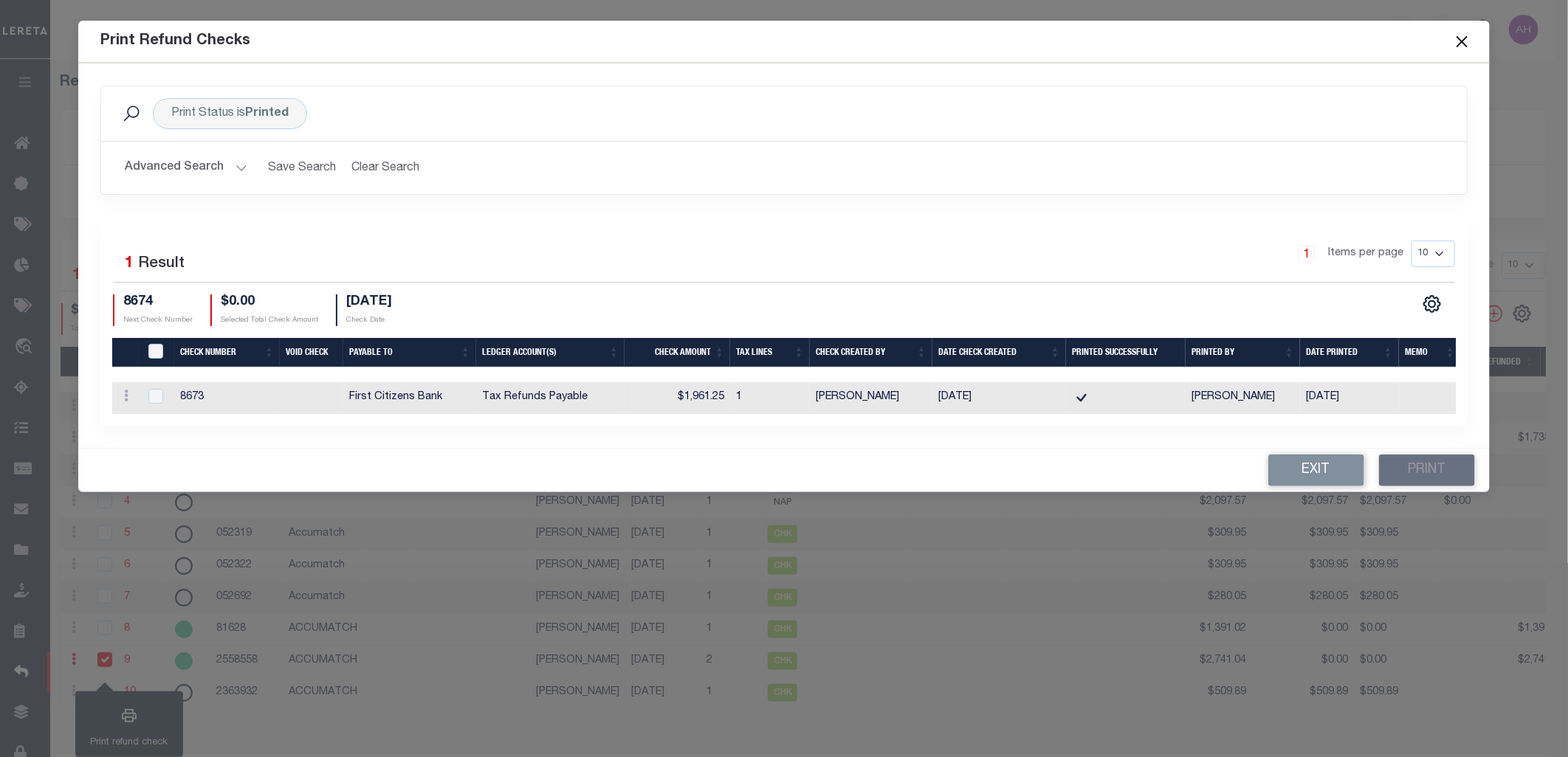
click at [1457, 41] on button "Close" at bounding box center [1462, 41] width 19 height 19
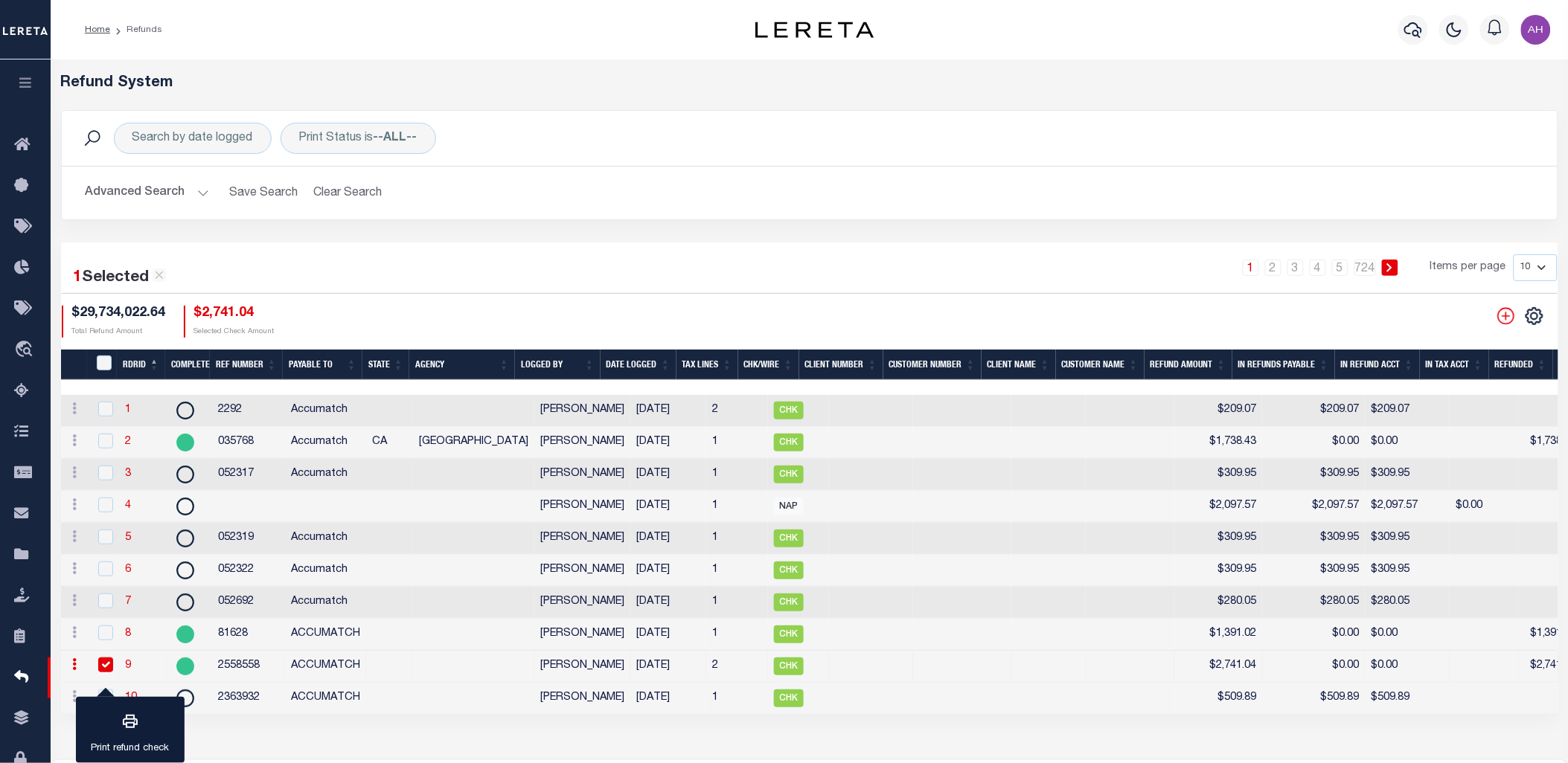
click at [102, 670] on input "checkbox" at bounding box center [105, 664] width 14 height 14
checkbox input "false"
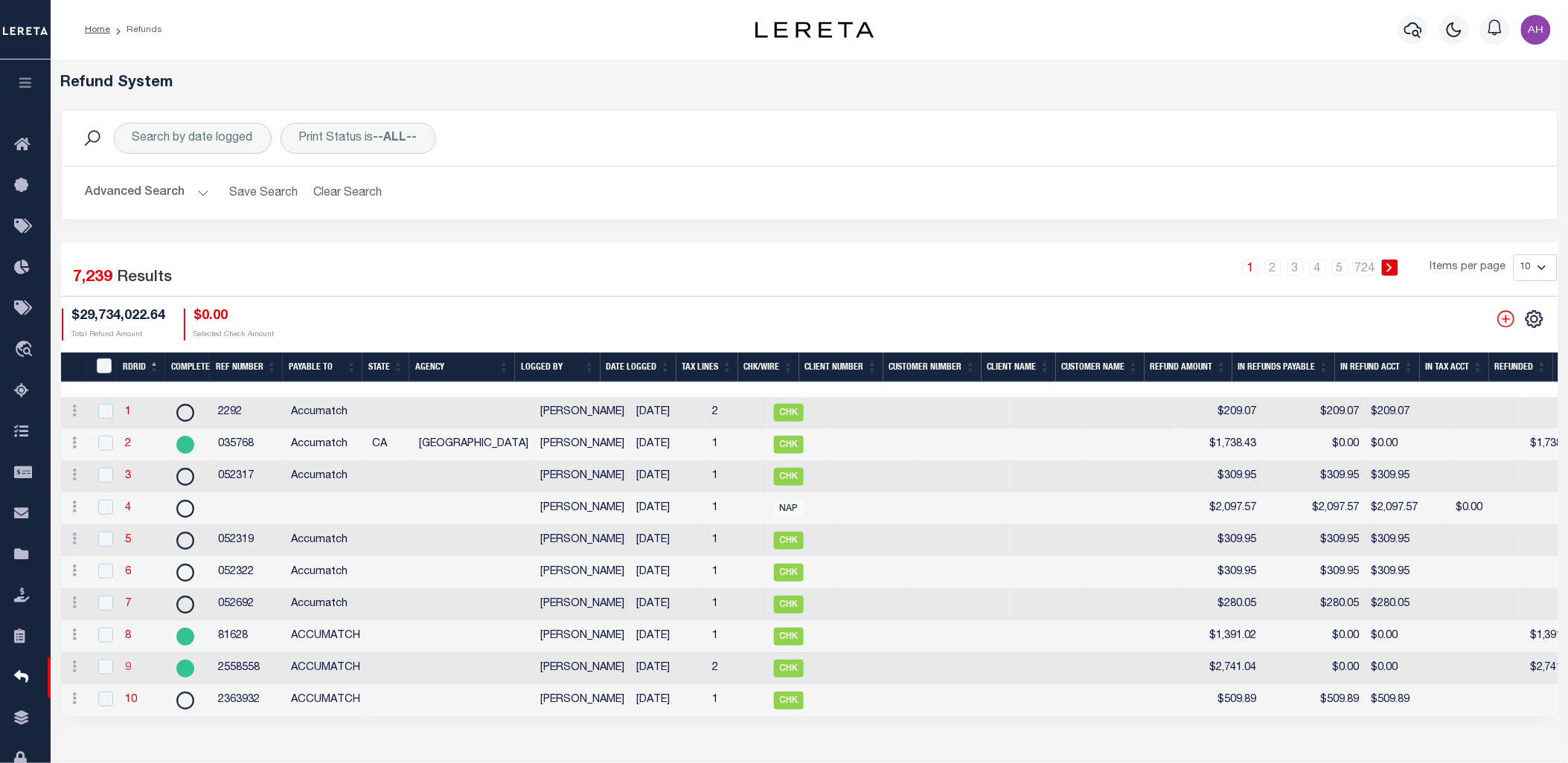
click at [129, 673] on link "9" at bounding box center [128, 667] width 6 height 11
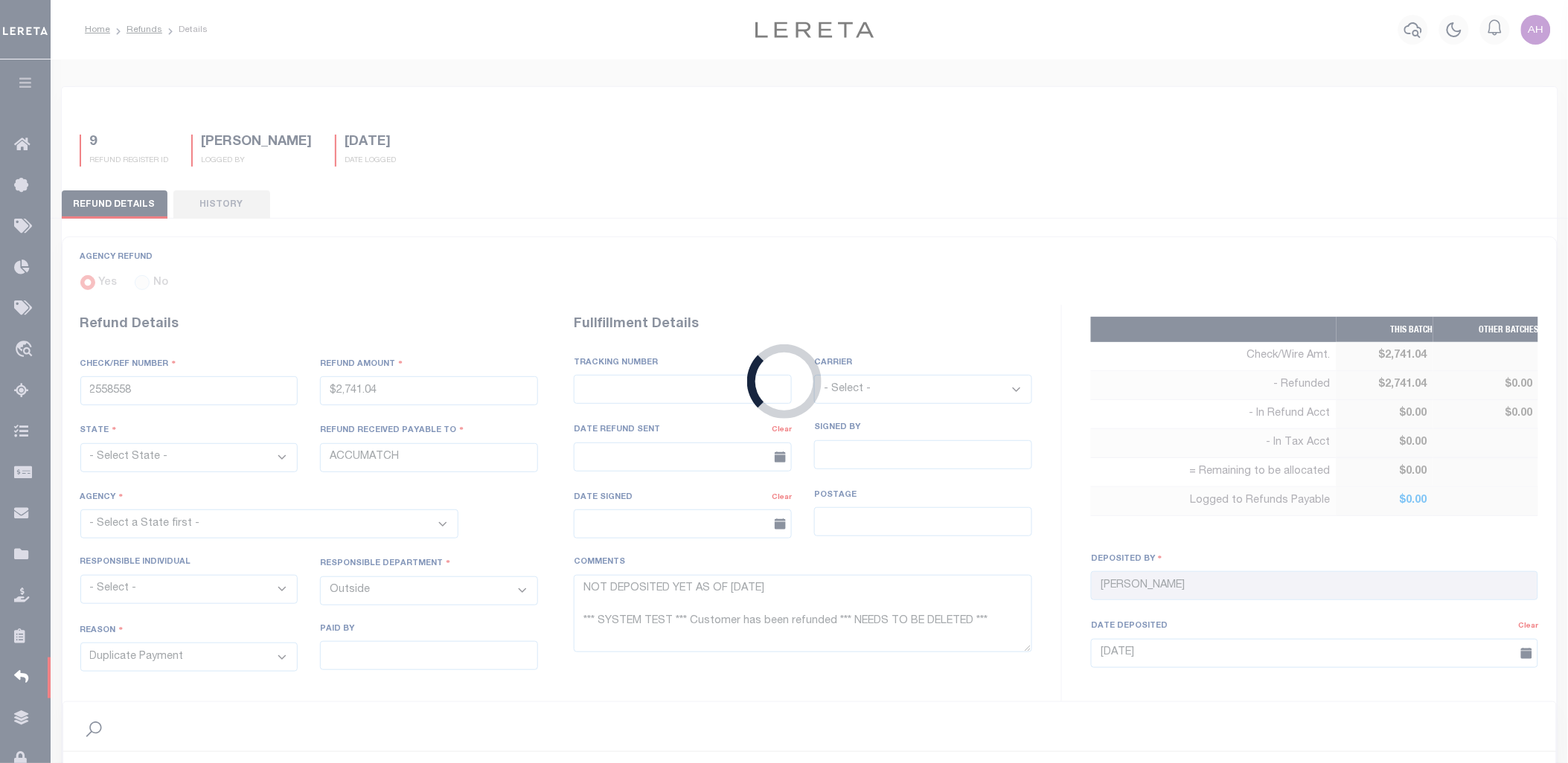
type input "$2,741.04"
type textarea "NOT DEPOSITED YET AS OF 5/10/2018 *** SYSTEM TEST *** Customer has been refunde…"
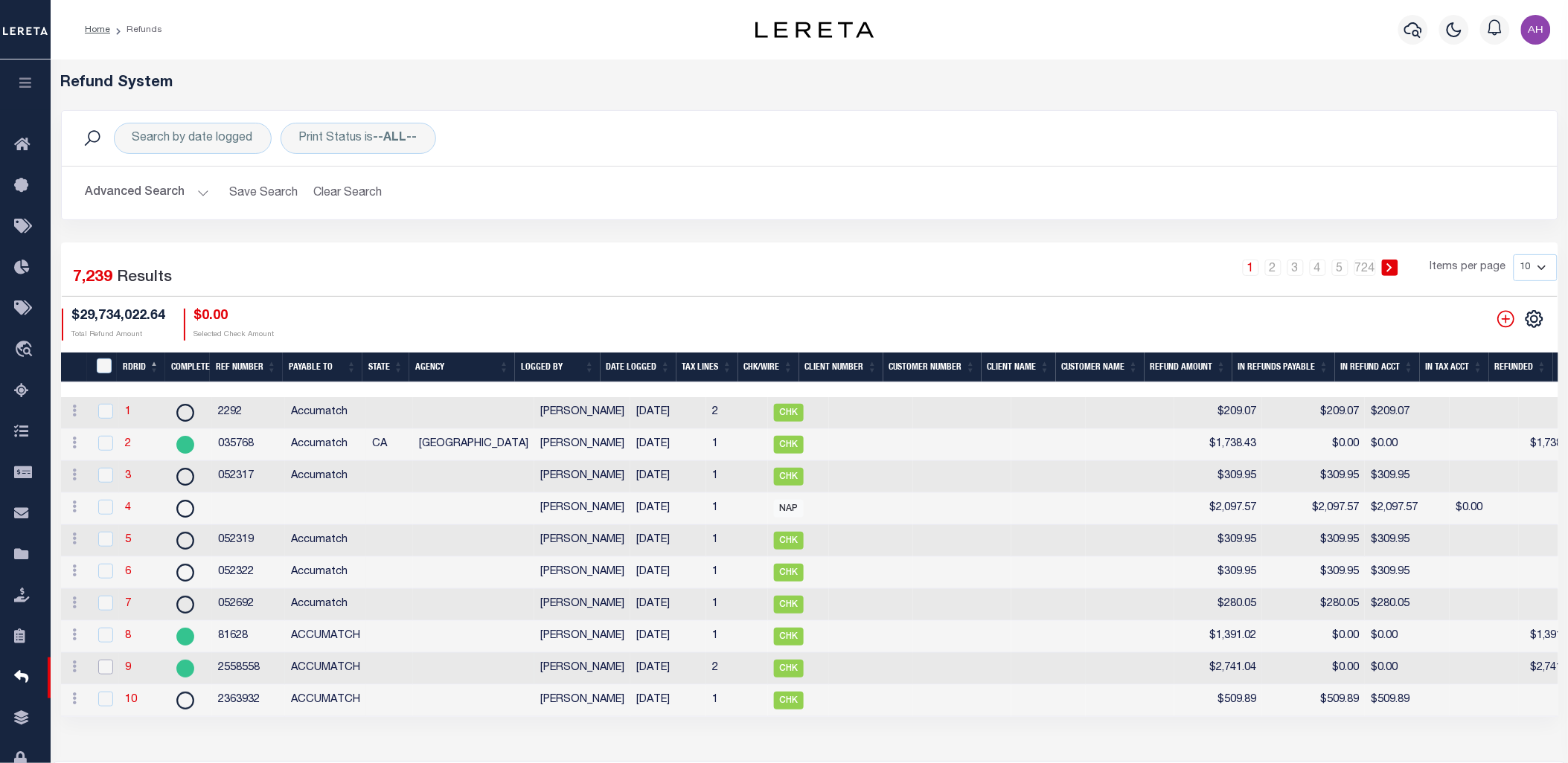
click at [104, 675] on input "checkbox" at bounding box center [105, 666] width 14 height 14
checkbox input "true"
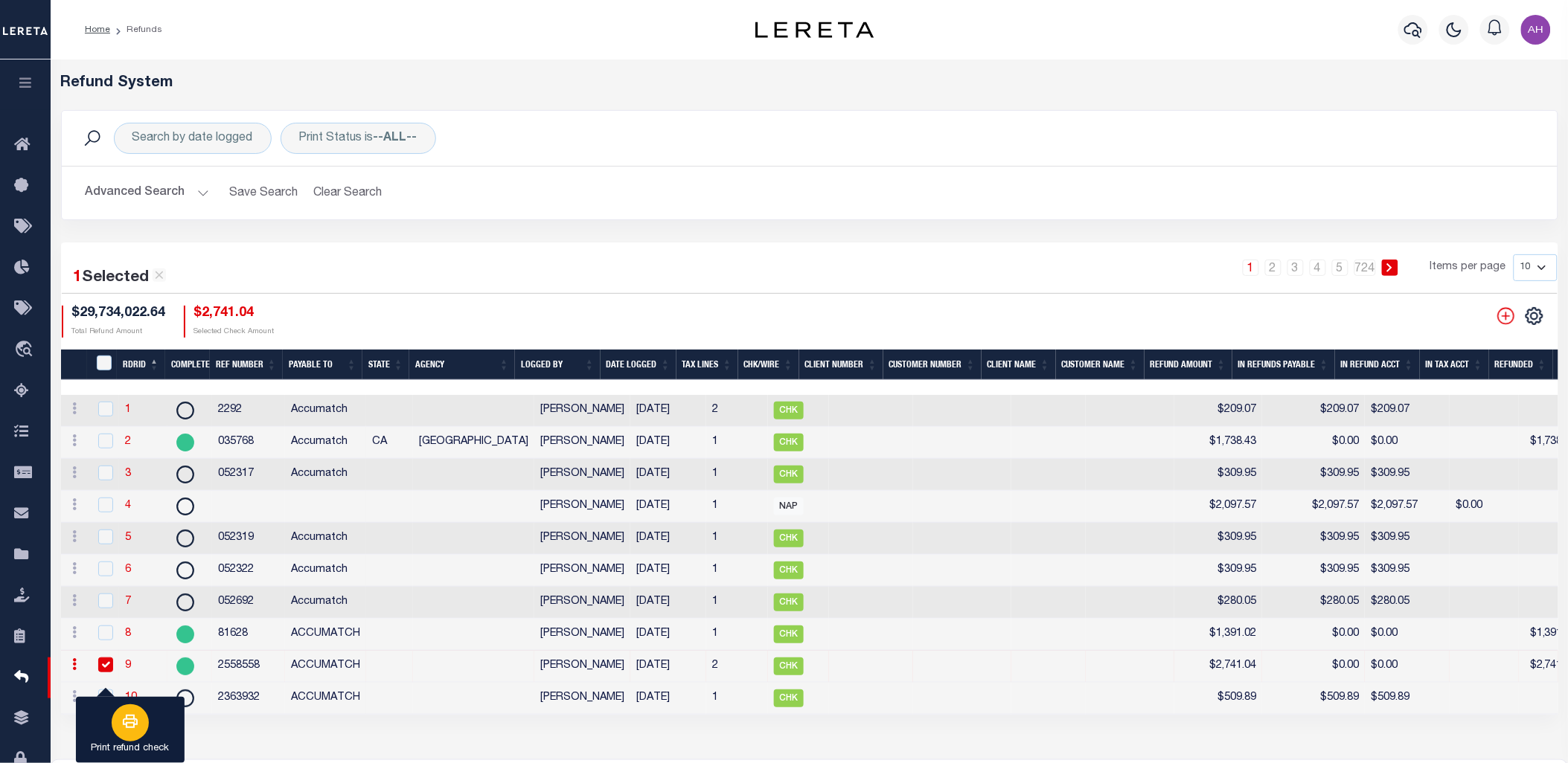
click at [134, 734] on div "button" at bounding box center [130, 723] width 37 height 37
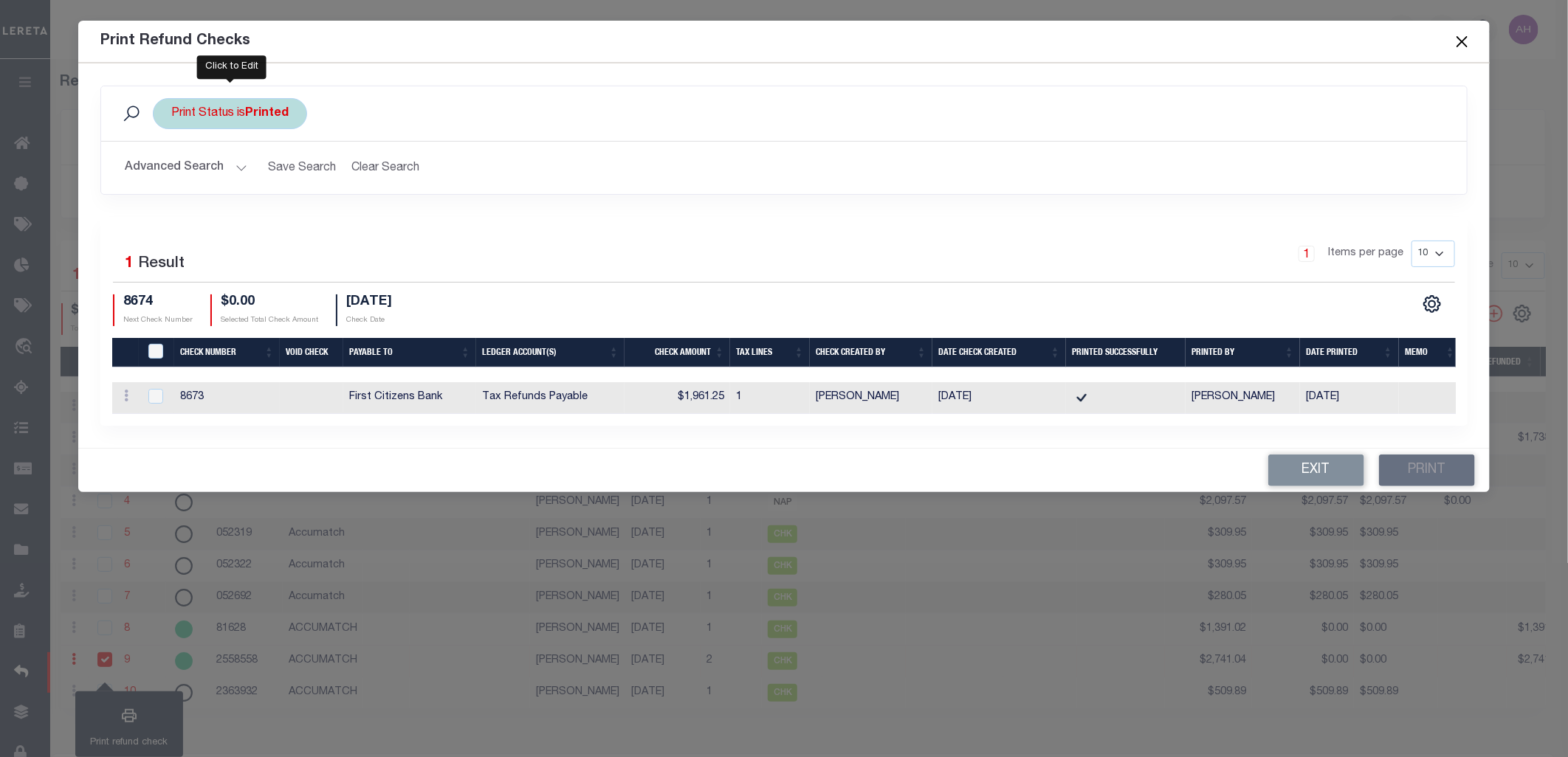
click at [257, 104] on div "Print Status is Printed" at bounding box center [230, 113] width 154 height 31
click at [256, 188] on select "Printed Not Printed" at bounding box center [281, 186] width 217 height 28
select select "false"
click at [172, 172] on select "Printed Not Printed" at bounding box center [281, 186] width 217 height 28
click at [378, 214] on input "Apply" at bounding box center [368, 218] width 44 height 25
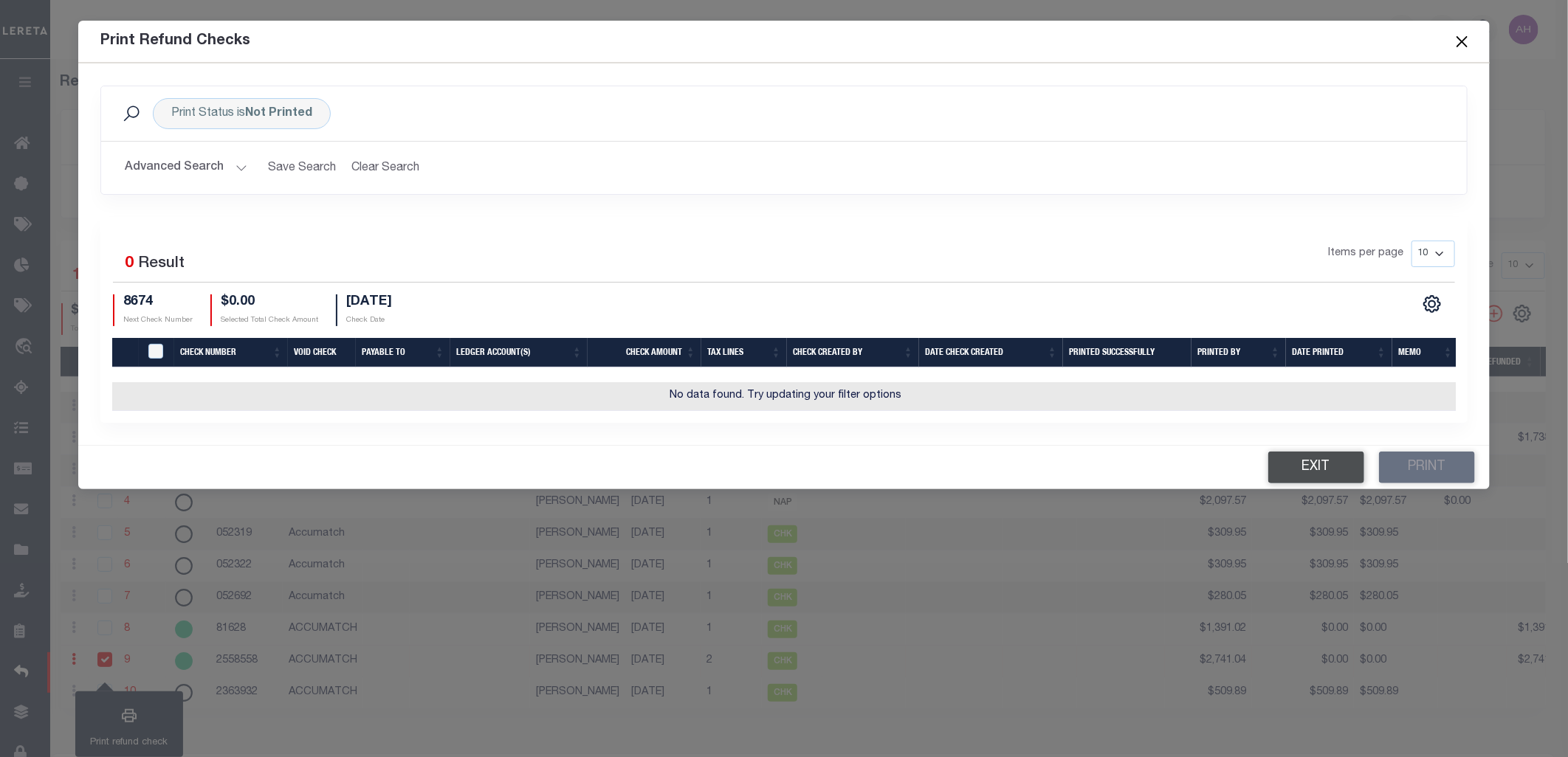
click at [1297, 478] on button "Exit" at bounding box center [1316, 467] width 96 height 31
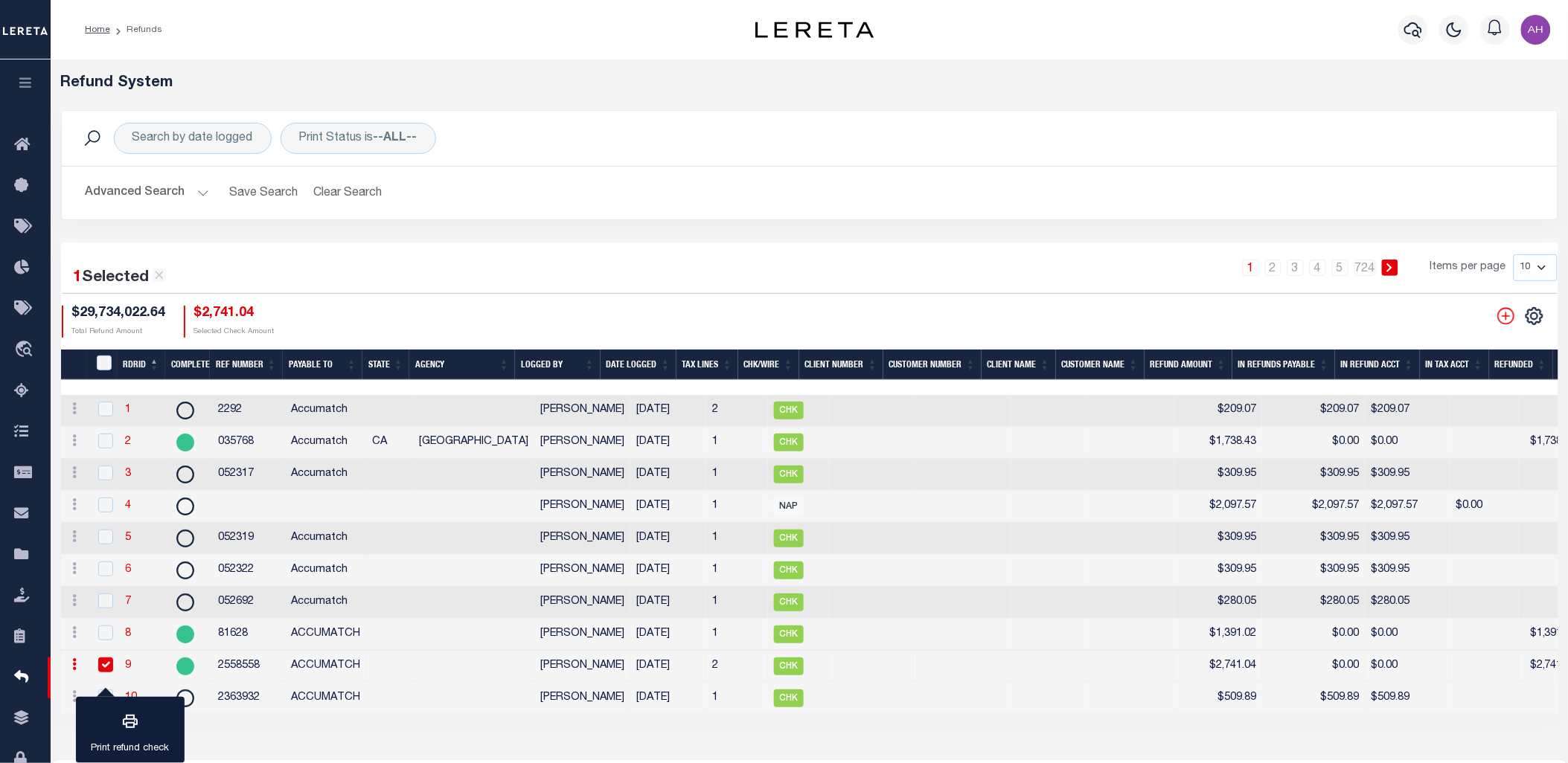
click at [123, 667] on td "9" at bounding box center [143, 666] width 48 height 32
checkbox input "false"
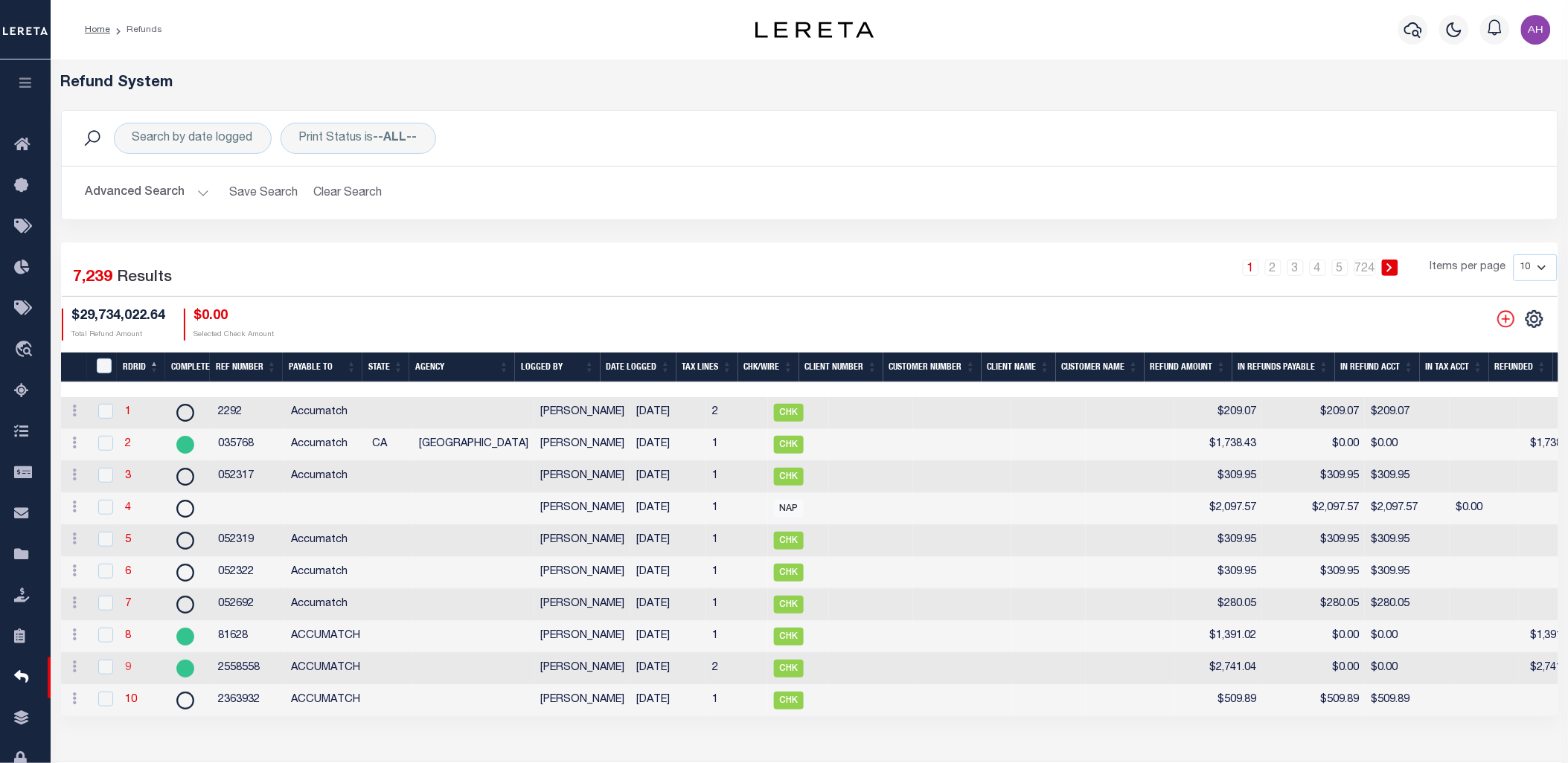
click at [127, 669] on link "9" at bounding box center [128, 667] width 6 height 11
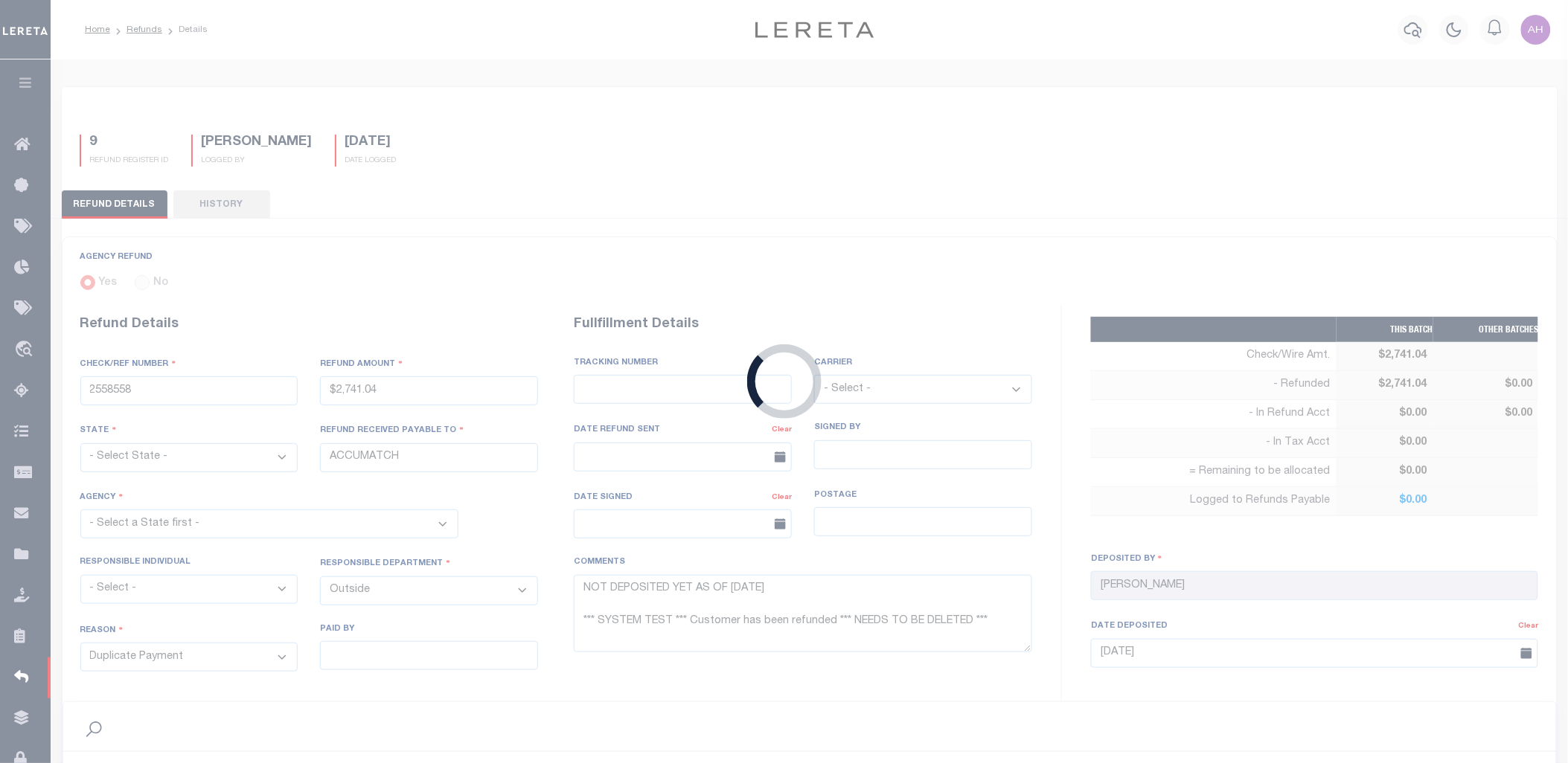
type input "$2,741.04"
type textarea "NOT DEPOSITED YET AS OF 5/10/2018 *** SYSTEM TEST *** Customer has been refunde…"
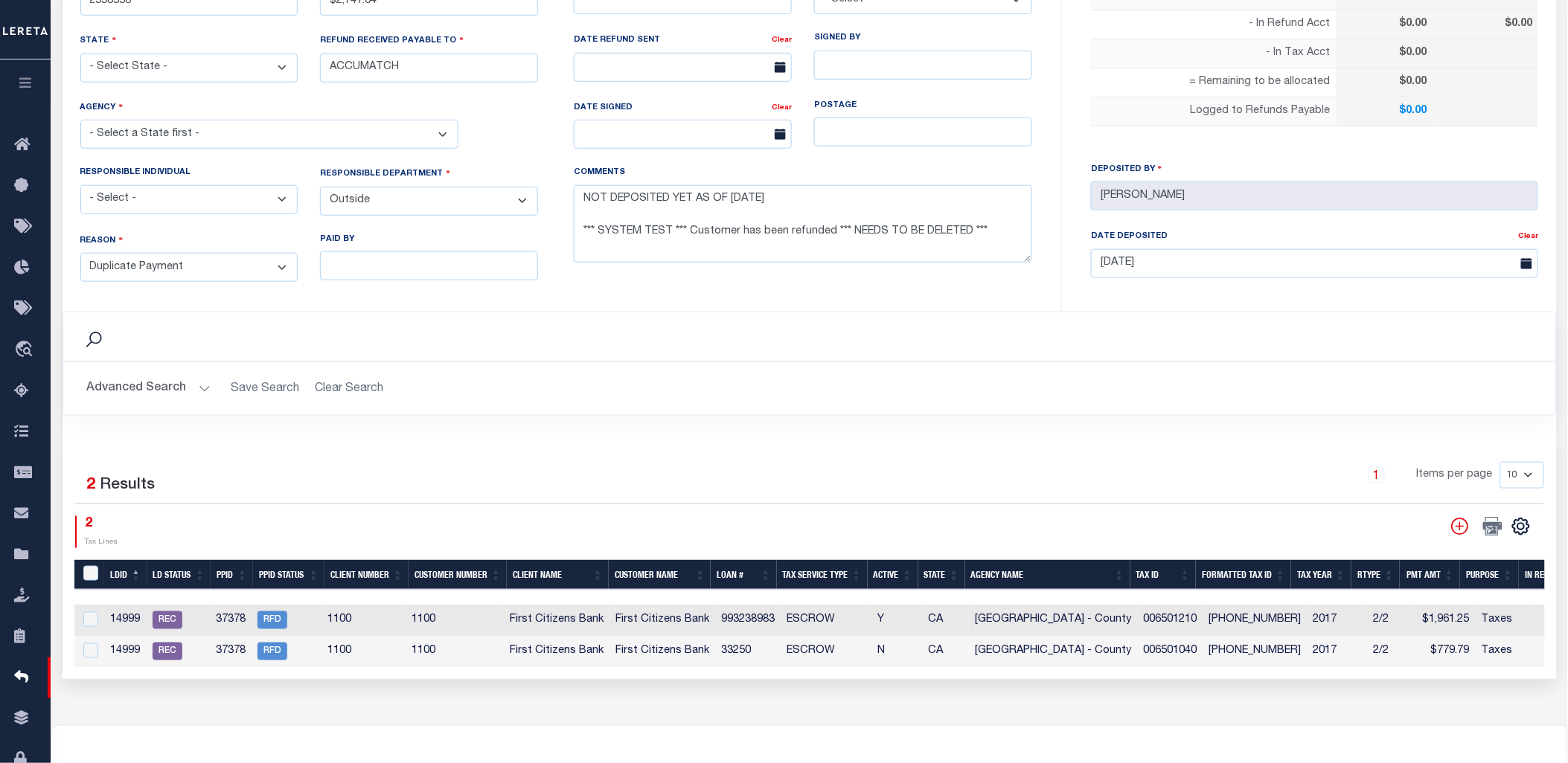
scroll to position [381, 0]
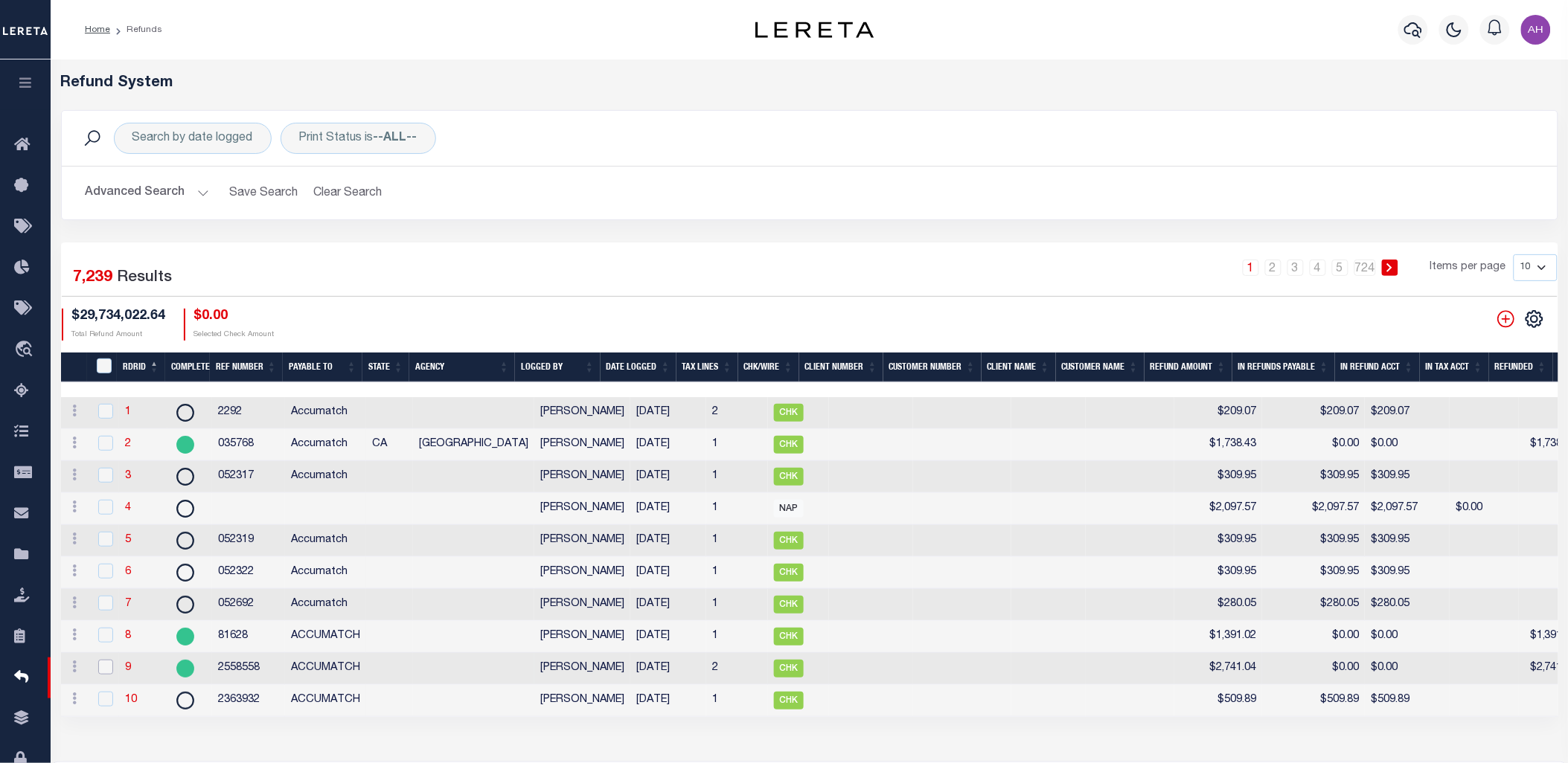
click at [111, 673] on input "checkbox" at bounding box center [105, 666] width 14 height 14
checkbox input "true"
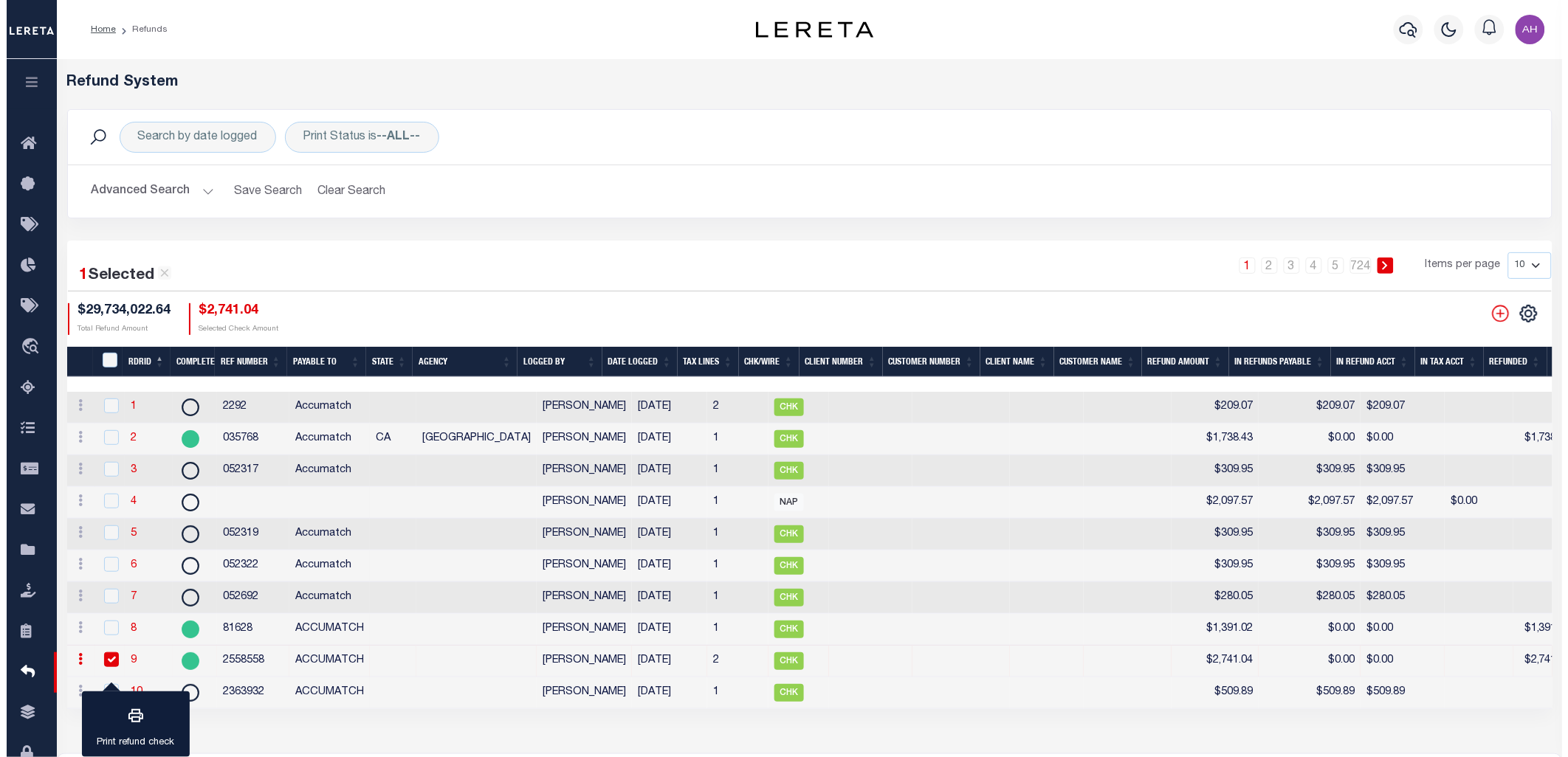
scroll to position [190, 0]
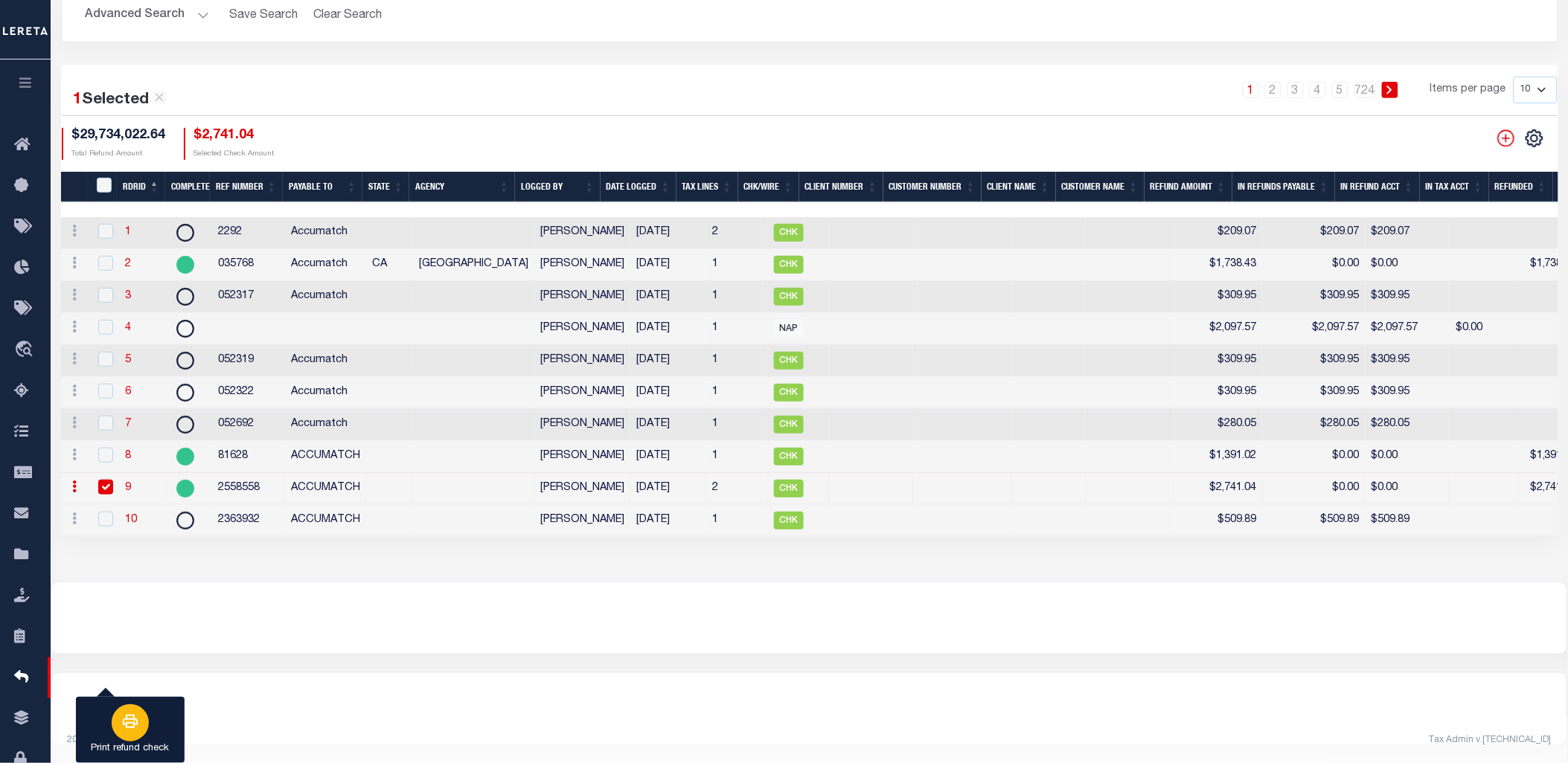
click at [137, 719] on icon "button" at bounding box center [130, 721] width 18 height 18
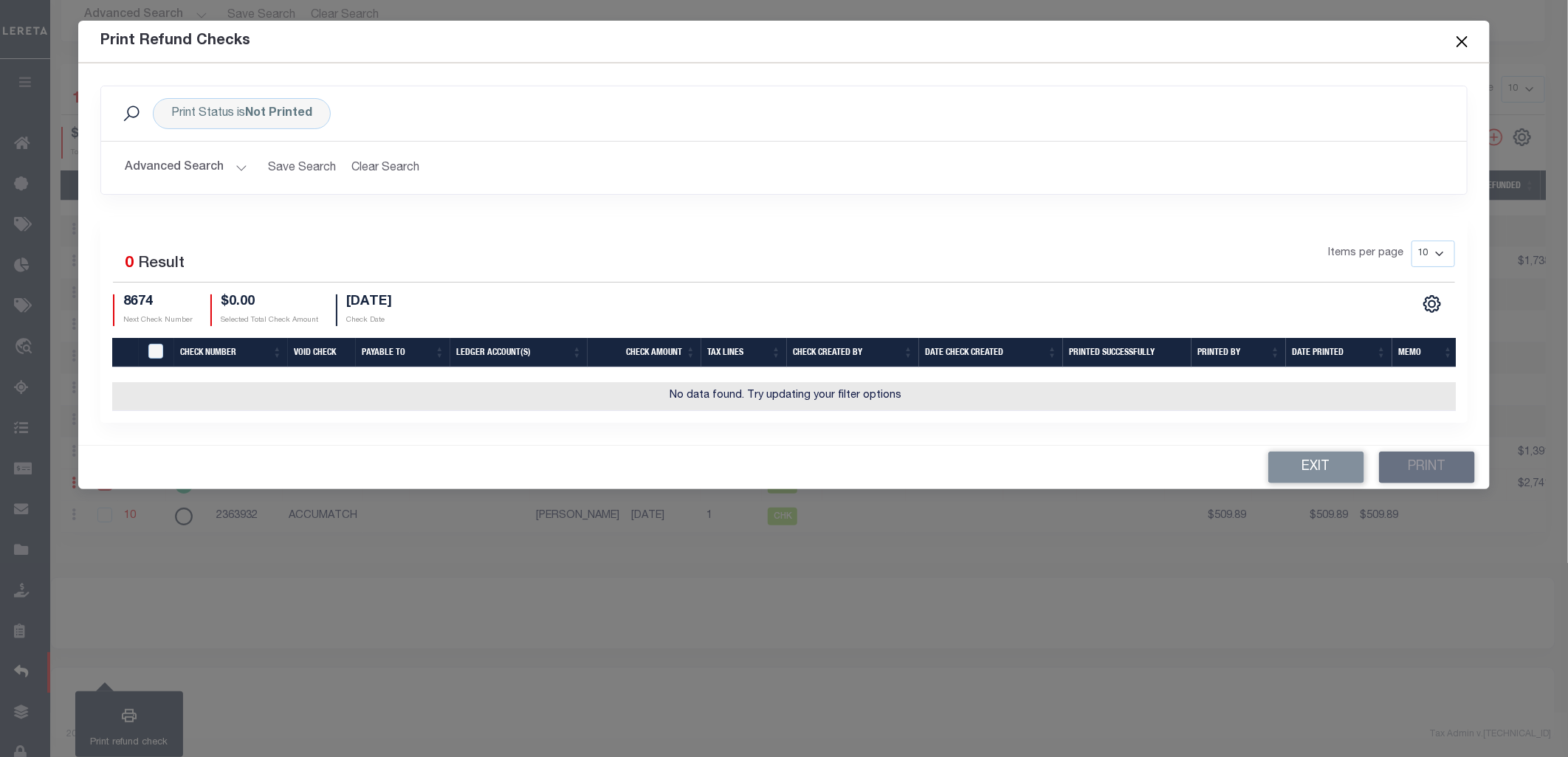
click at [192, 169] on button "Advanced Search" at bounding box center [186, 168] width 123 height 29
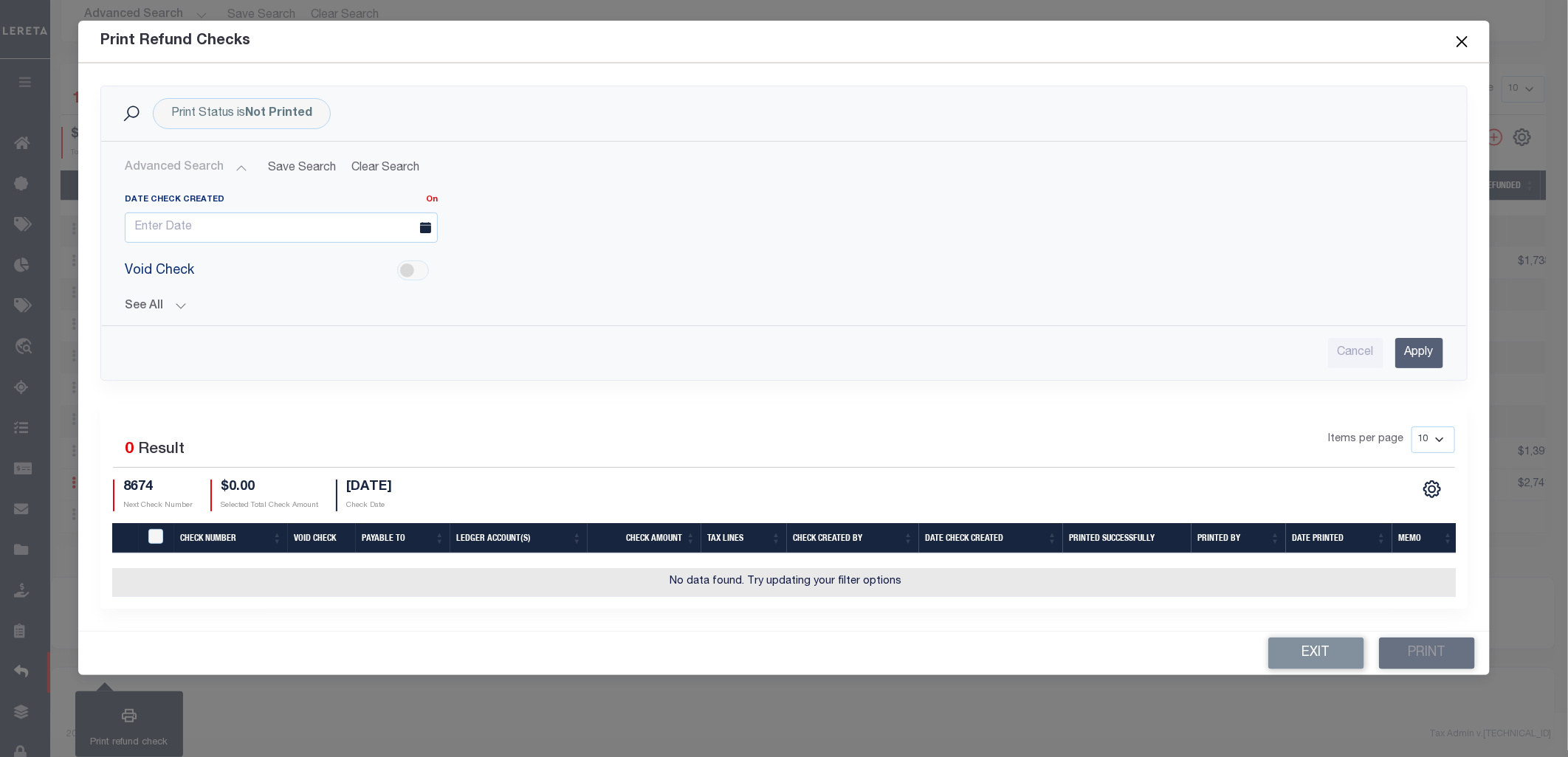
click at [179, 300] on button "See All" at bounding box center [784, 307] width 1318 height 14
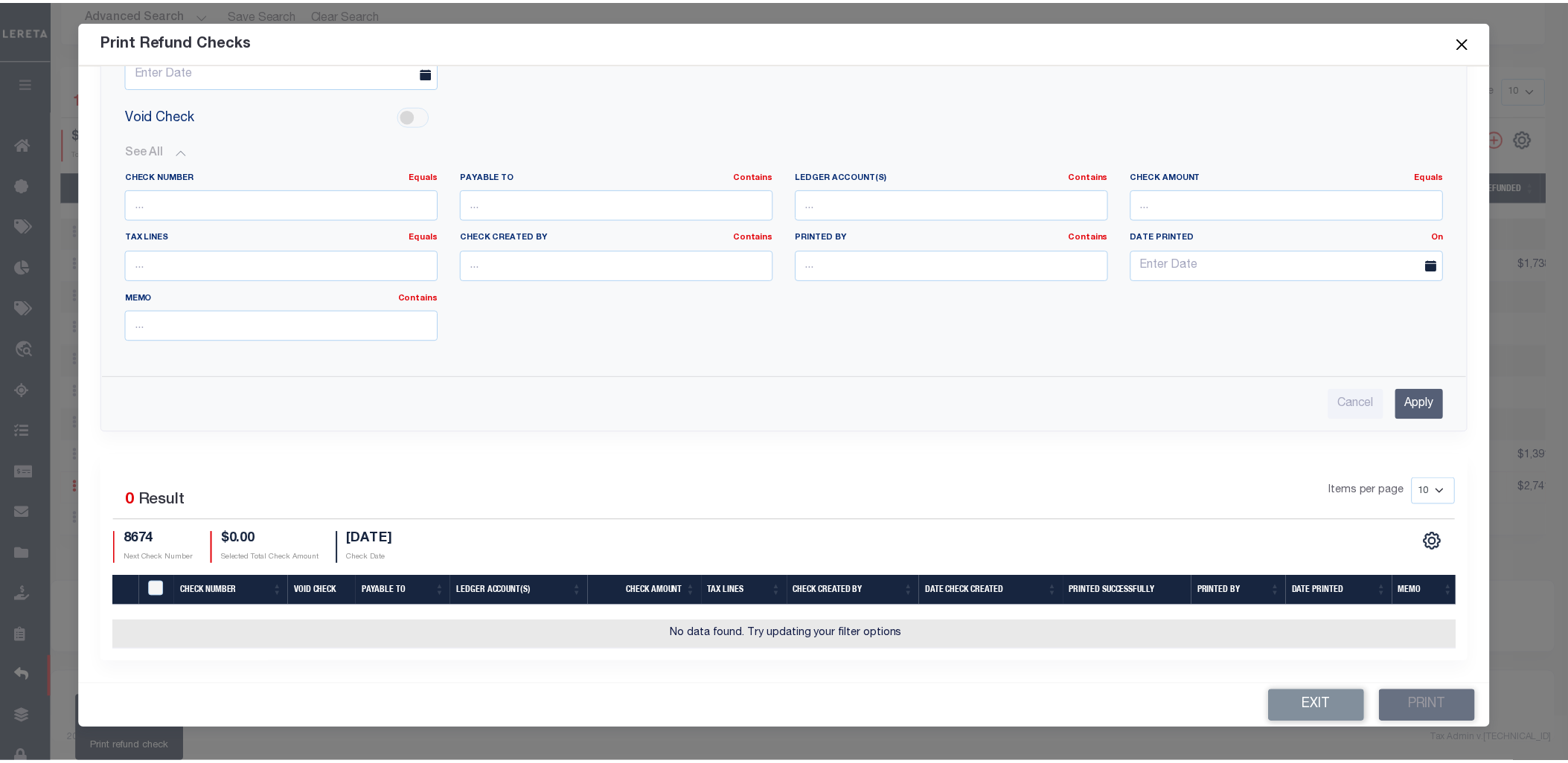
scroll to position [0, 0]
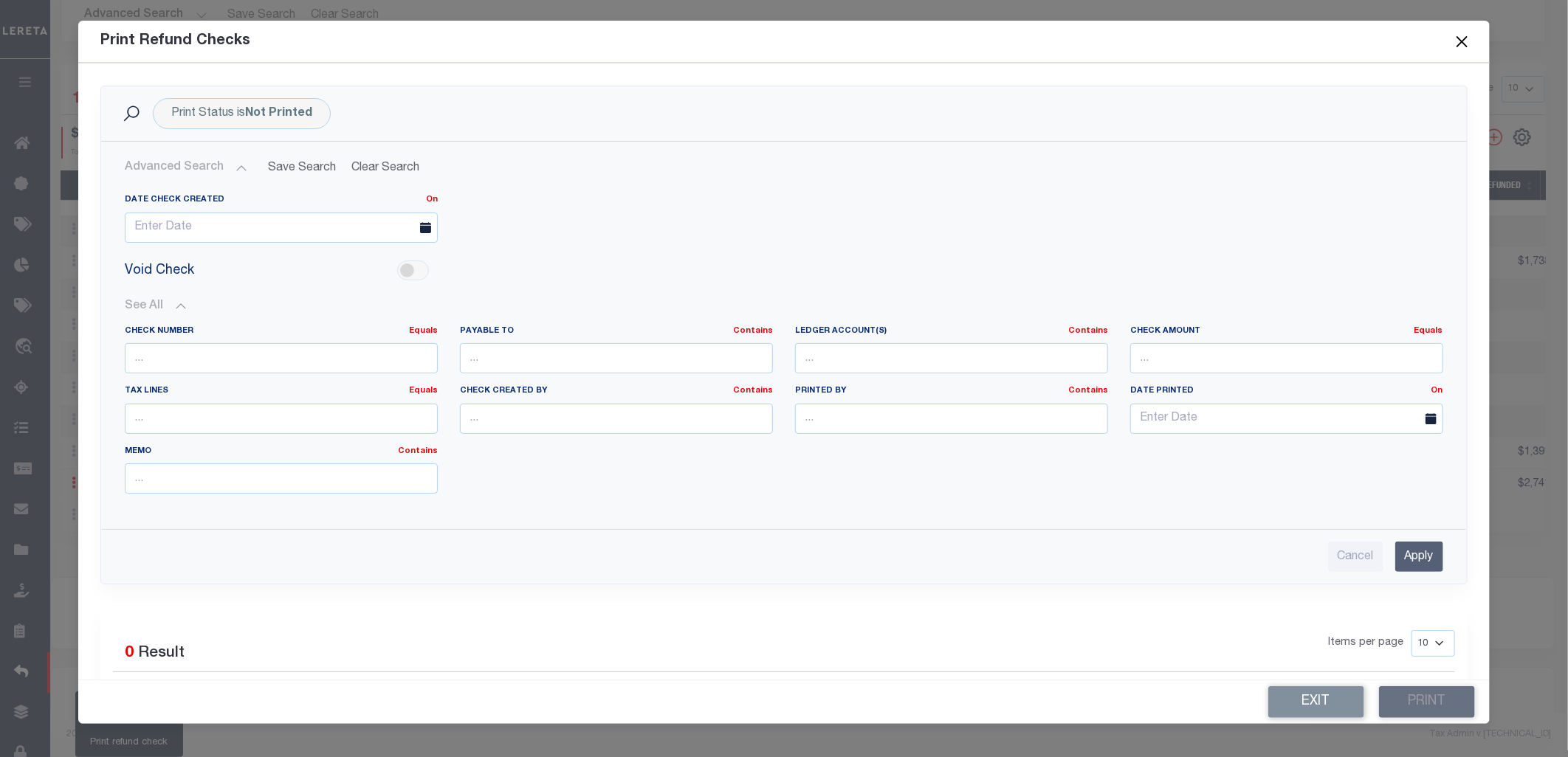
click at [234, 161] on button "Advanced Search" at bounding box center [186, 168] width 123 height 29
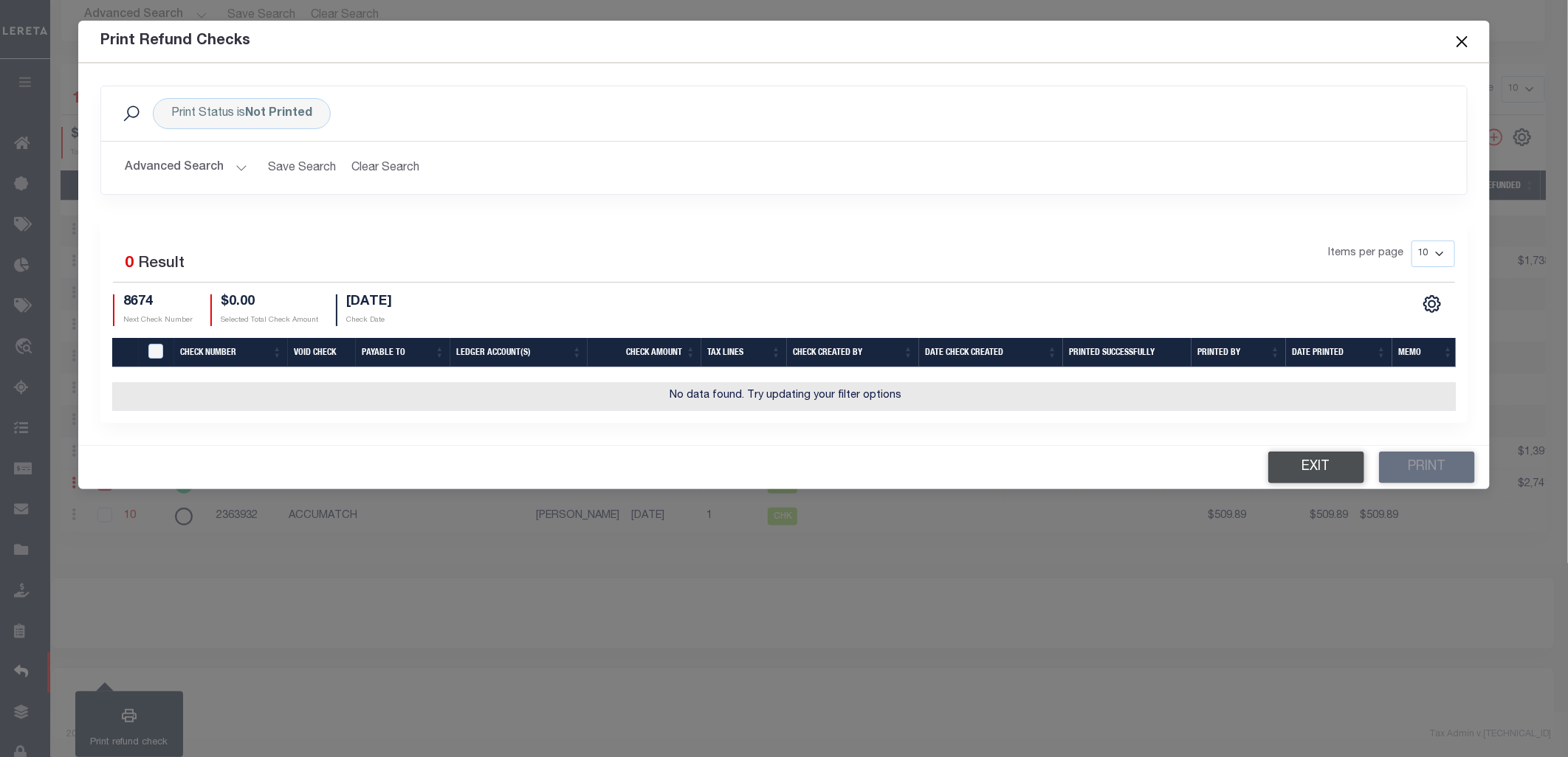
click at [1326, 482] on button "Exit" at bounding box center [1316, 467] width 96 height 31
